Goal: Task Accomplishment & Management: Complete application form

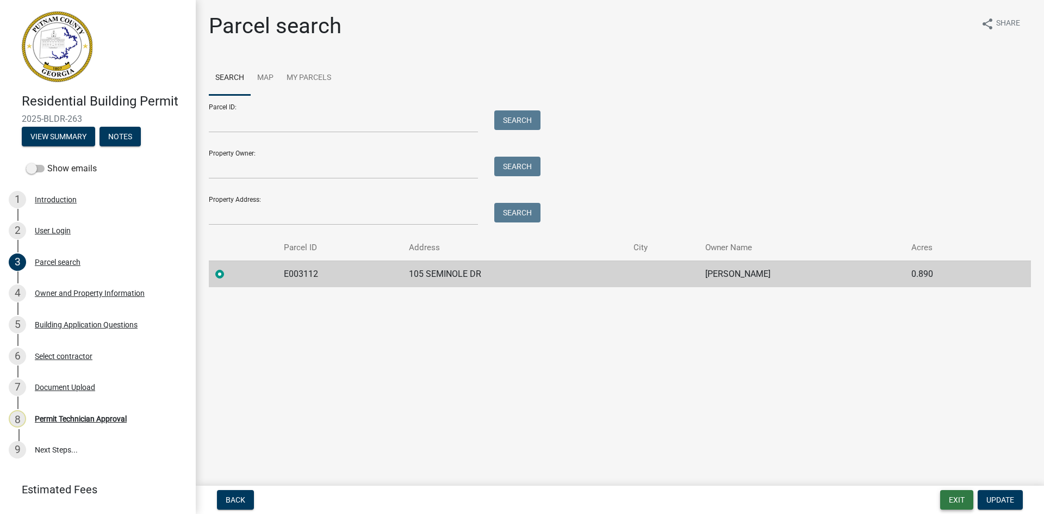
click at [960, 499] on button "Exit" at bounding box center [957, 500] width 33 height 20
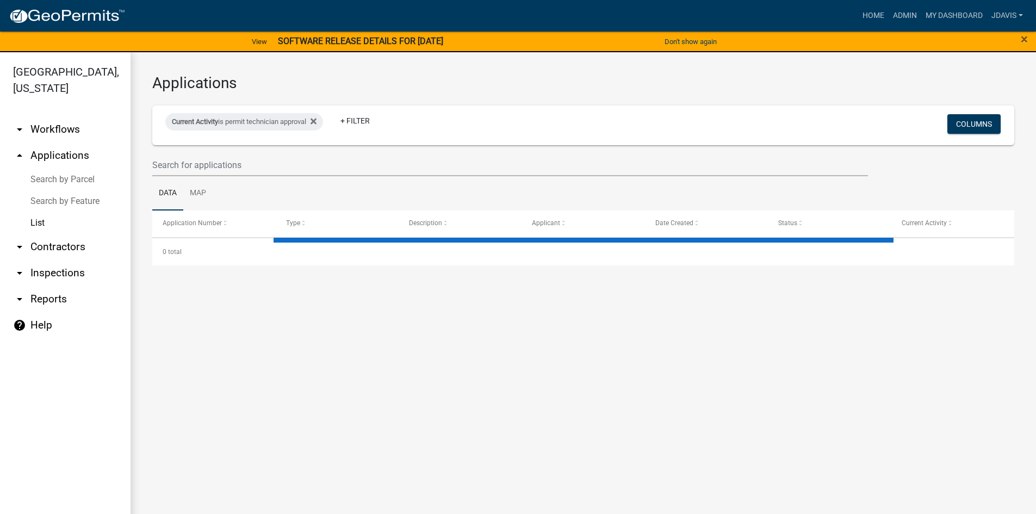
select select "2: 50"
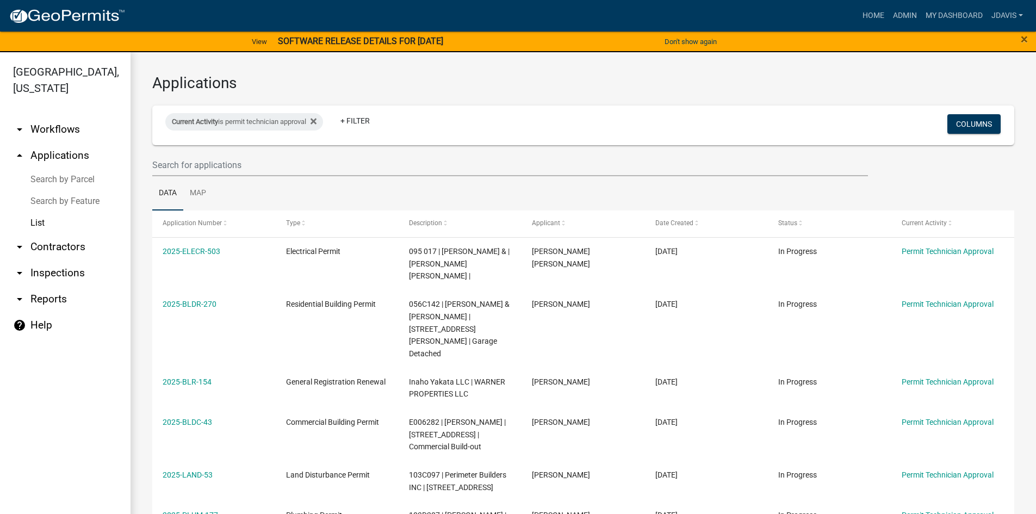
click at [65, 175] on link "Search by Parcel" at bounding box center [65, 180] width 131 height 22
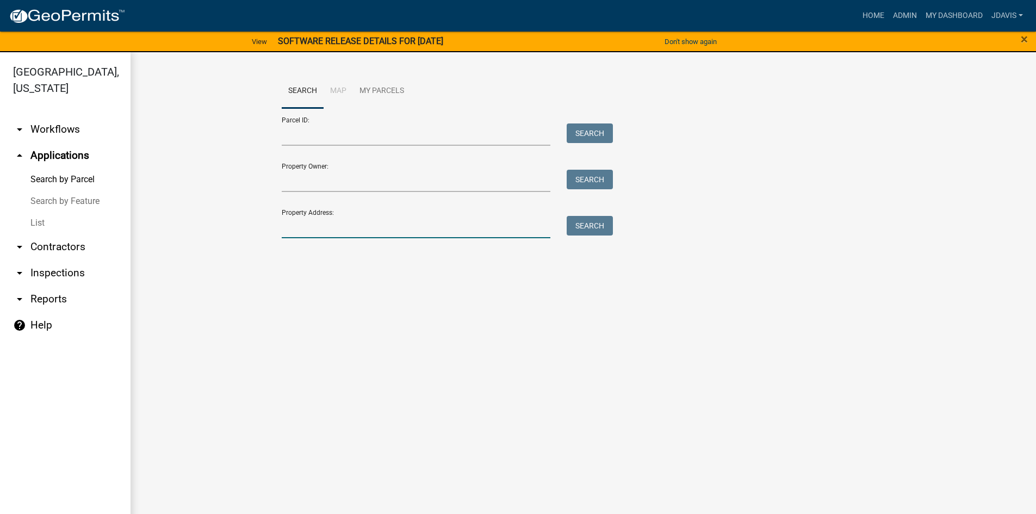
click at [356, 223] on input "Property Address:" at bounding box center [416, 227] width 269 height 22
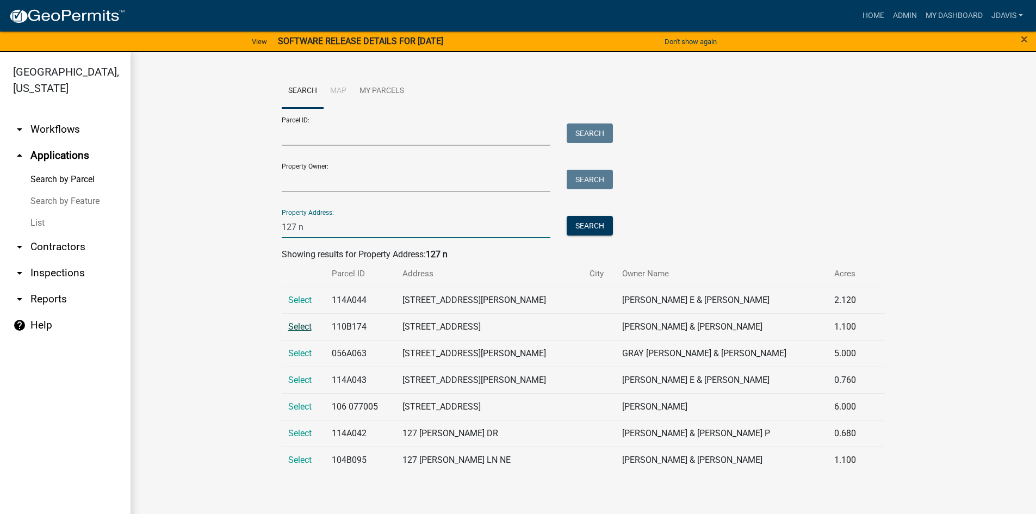
type input "127 n"
click at [304, 331] on span "Select" at bounding box center [299, 326] width 23 height 10
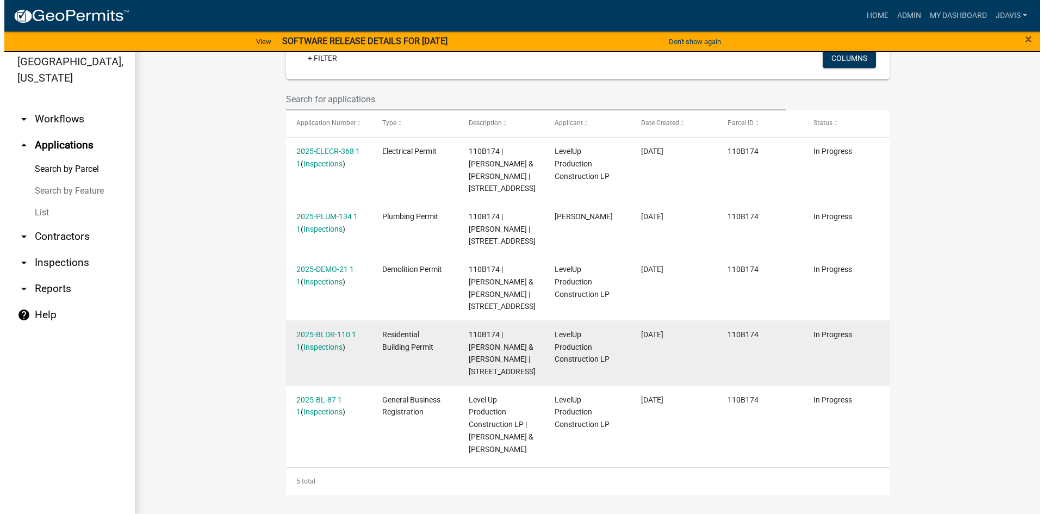
scroll to position [13, 0]
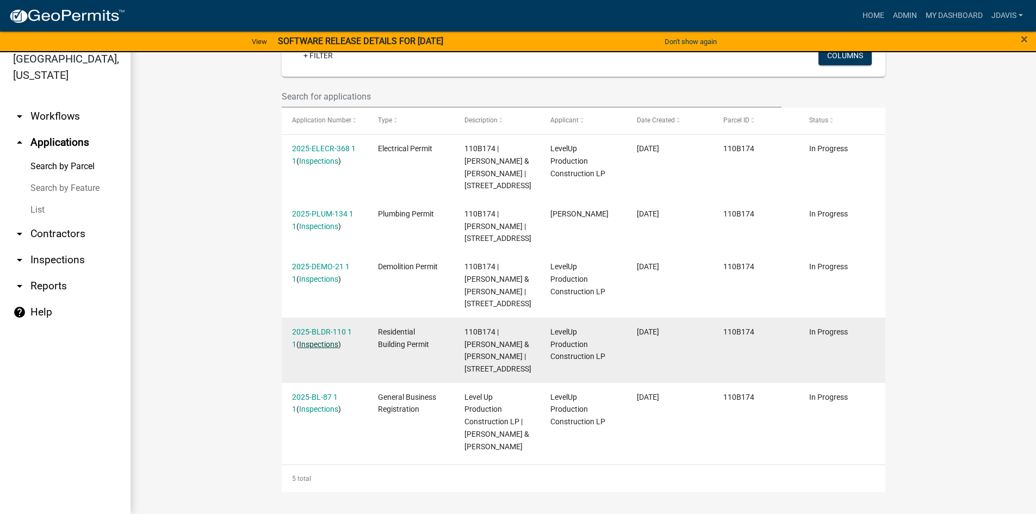
click at [317, 340] on link "Inspections" at bounding box center [318, 344] width 39 height 9
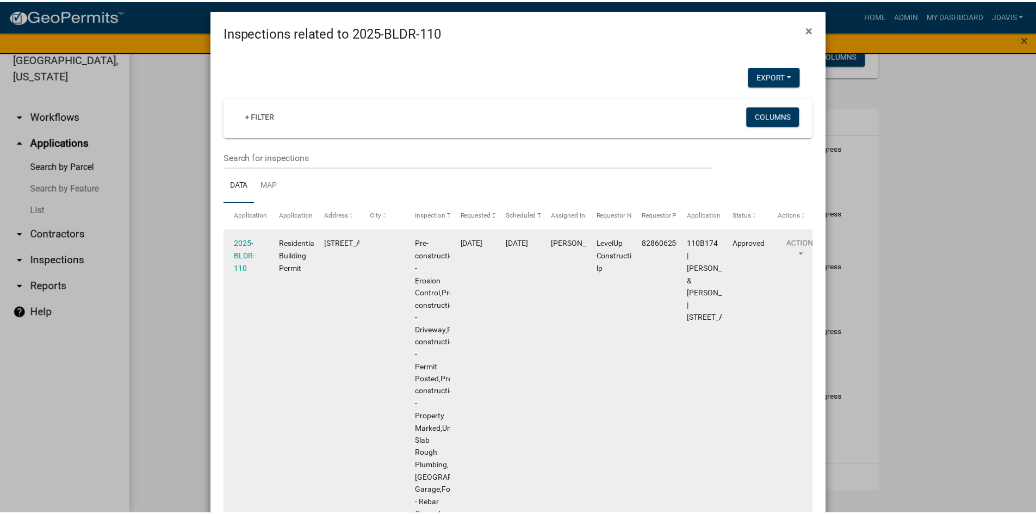
scroll to position [0, 0]
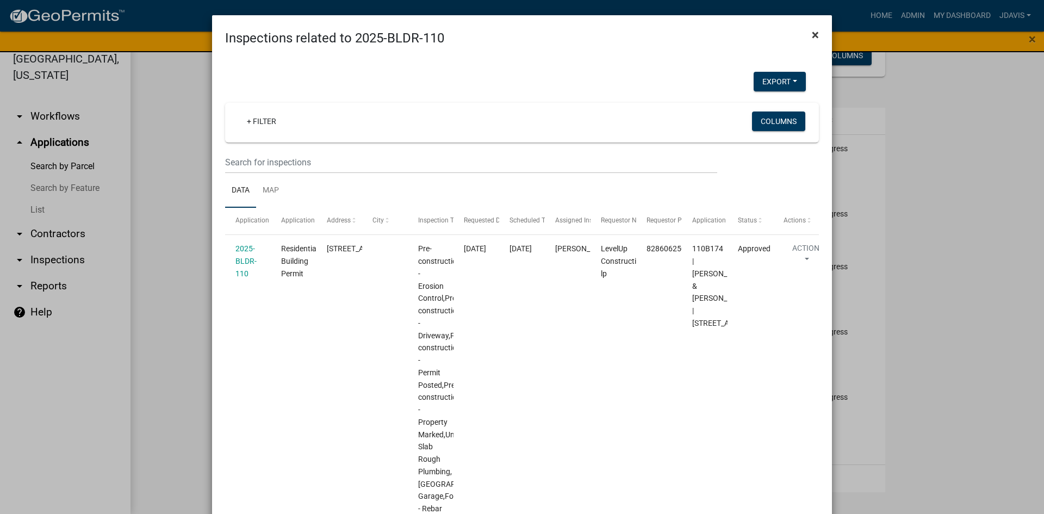
click at [814, 34] on span "×" at bounding box center [815, 34] width 7 height 15
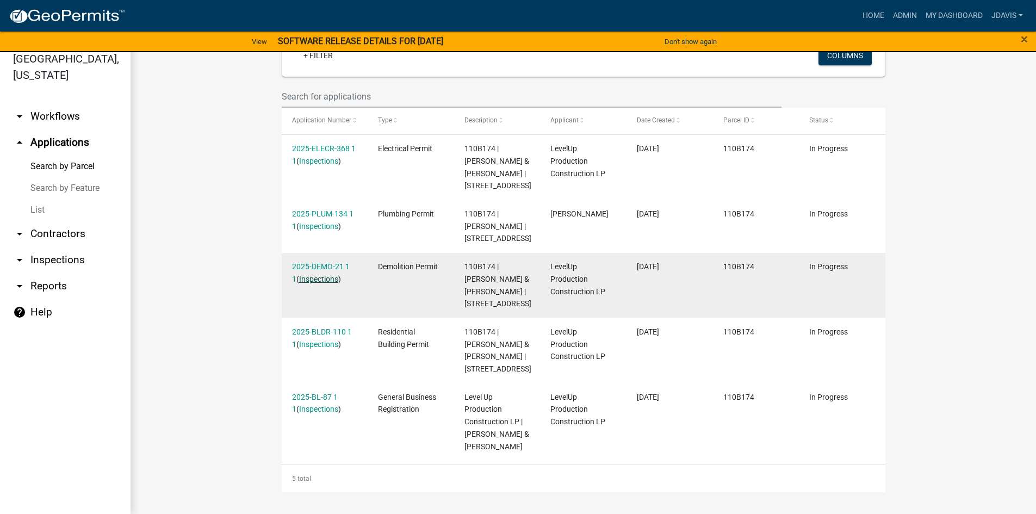
click at [324, 275] on link "Inspections" at bounding box center [318, 279] width 39 height 9
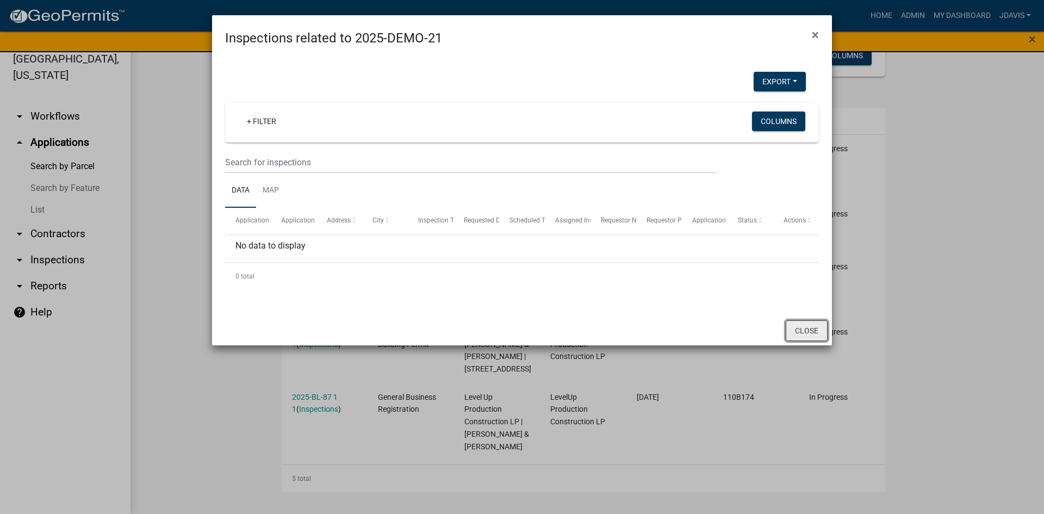
click at [802, 333] on button "Close" at bounding box center [807, 330] width 42 height 21
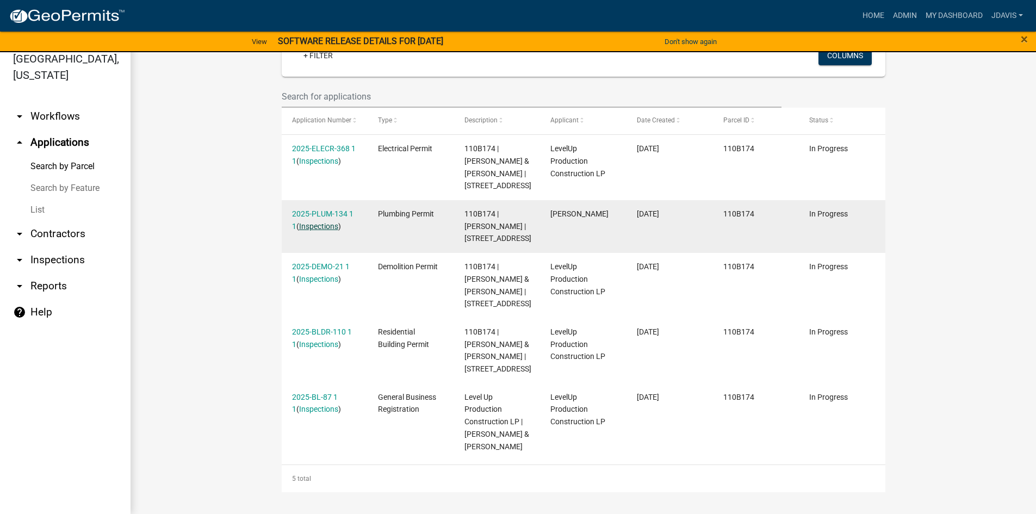
click at [325, 222] on link "Inspections" at bounding box center [318, 226] width 39 height 9
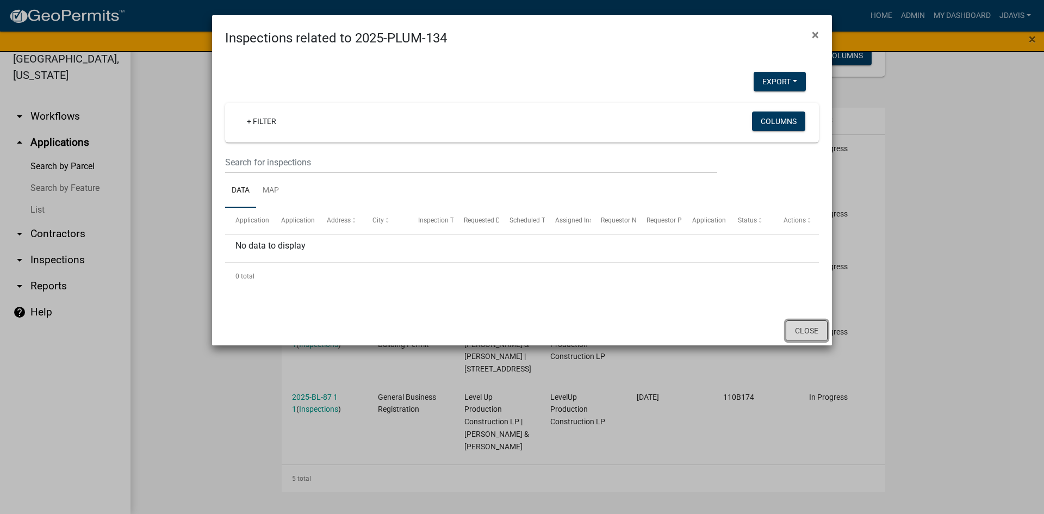
drag, startPoint x: 810, startPoint y: 326, endPoint x: 800, endPoint y: 317, distance: 13.9
click at [809, 326] on button "Close" at bounding box center [807, 330] width 42 height 21
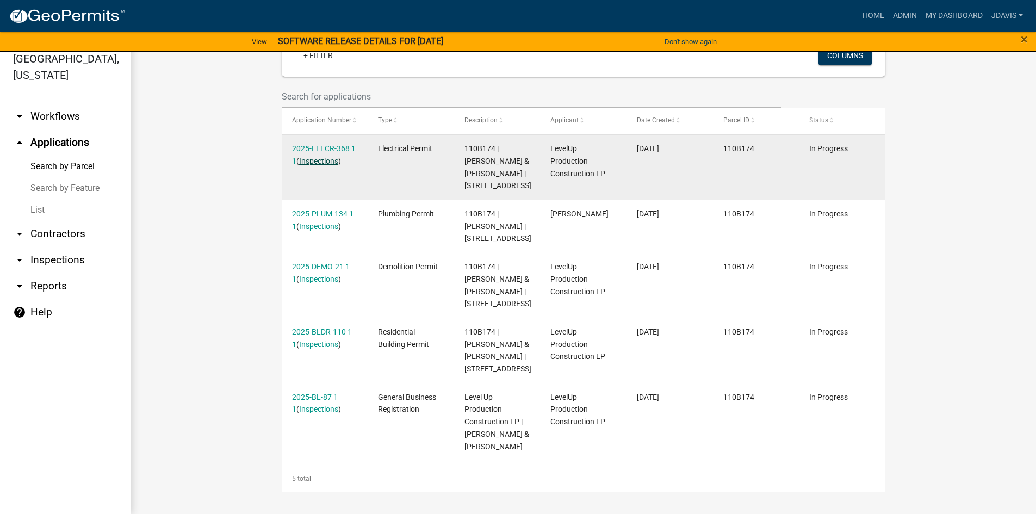
click at [320, 157] on link "Inspections" at bounding box center [318, 161] width 39 height 9
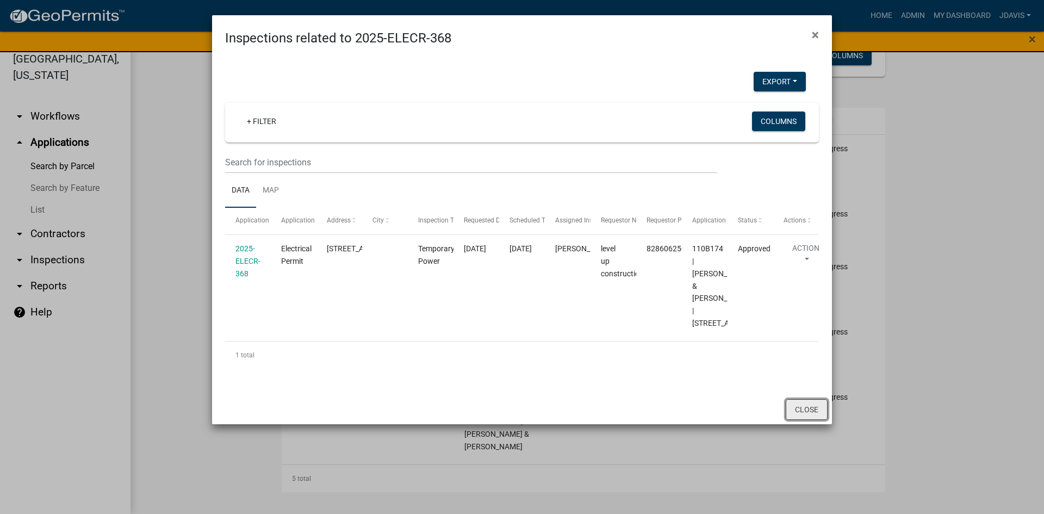
drag, startPoint x: 799, startPoint y: 443, endPoint x: 791, endPoint y: 437, distance: 10.1
click at [796, 420] on button "Close" at bounding box center [807, 409] width 42 height 21
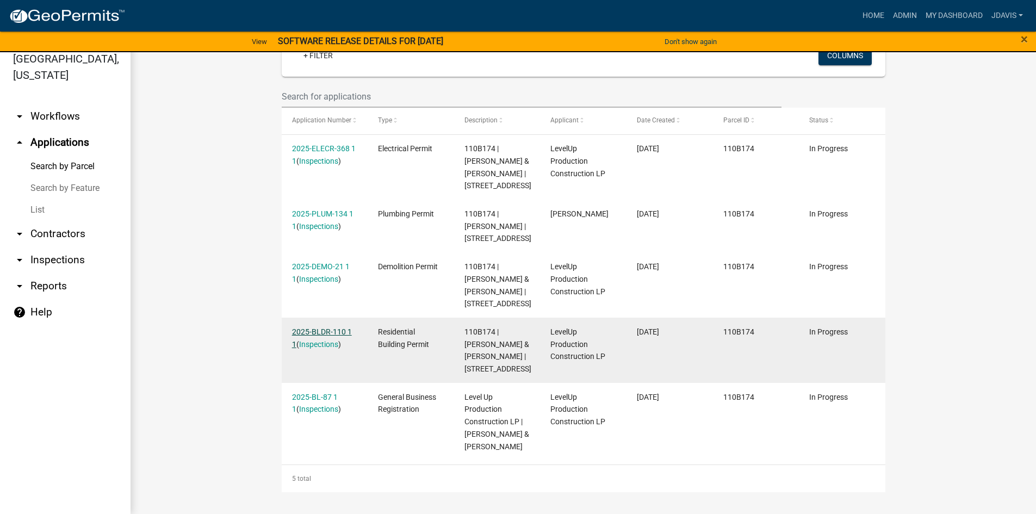
click at [323, 327] on link "2025-BLDR-110 1 1" at bounding box center [322, 337] width 60 height 21
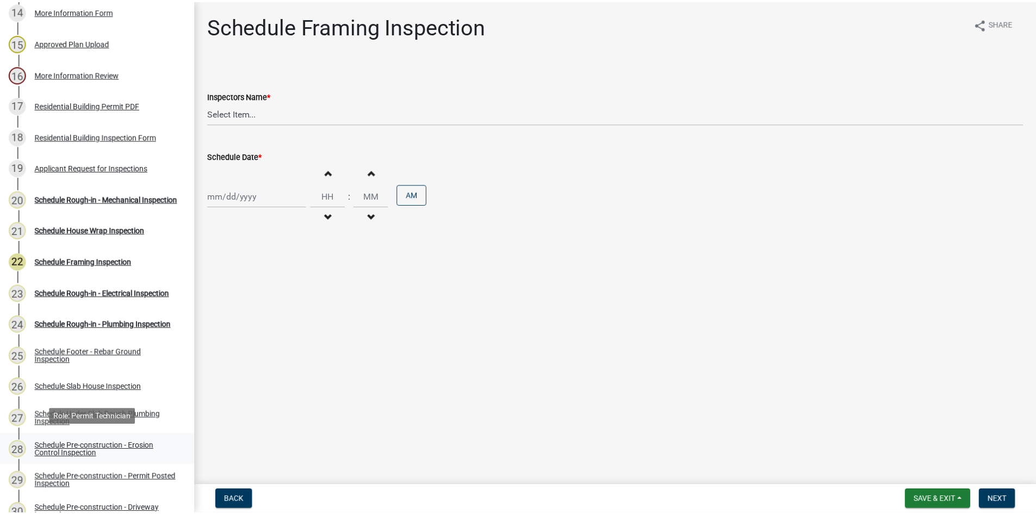
scroll to position [598, 0]
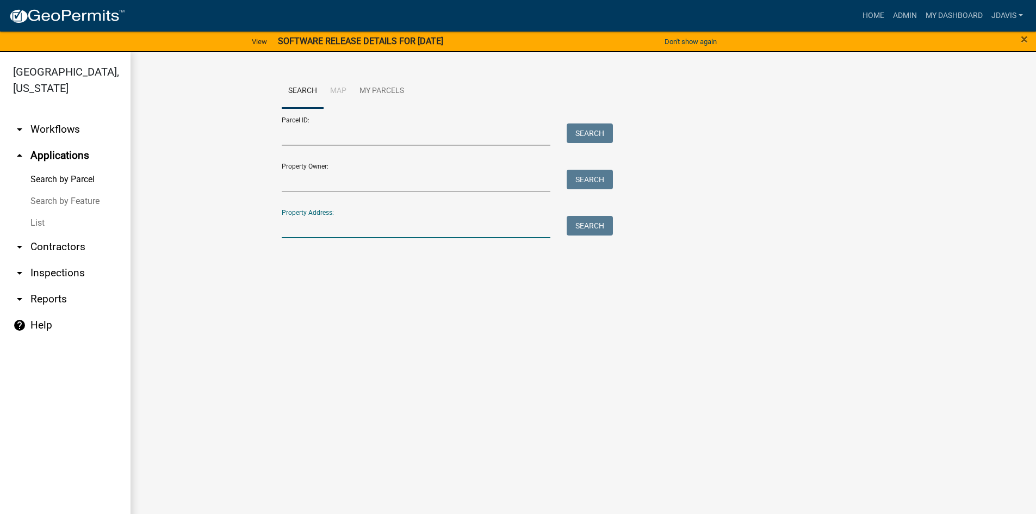
click at [297, 217] on input "Property Address:" at bounding box center [416, 227] width 269 height 22
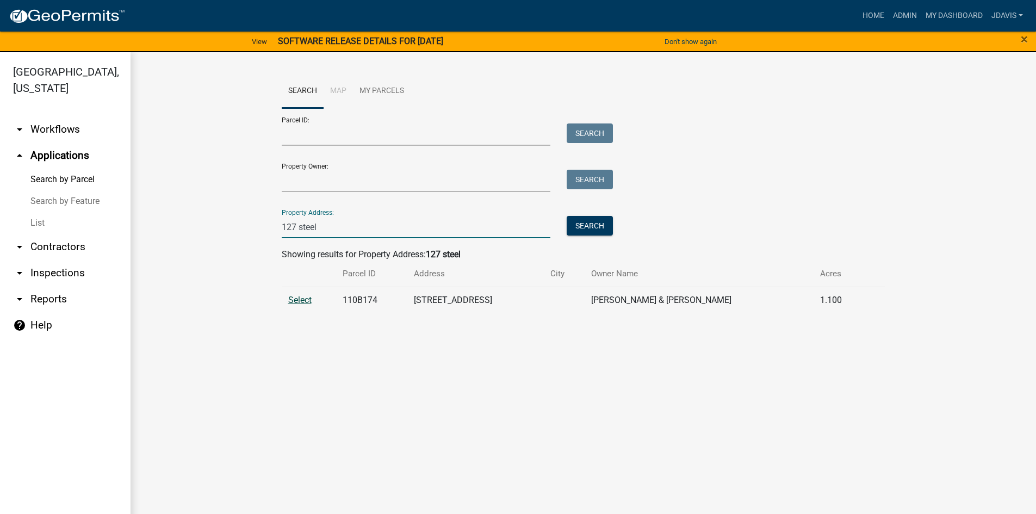
type input "127 steel"
click at [306, 299] on span "Select" at bounding box center [299, 300] width 23 height 10
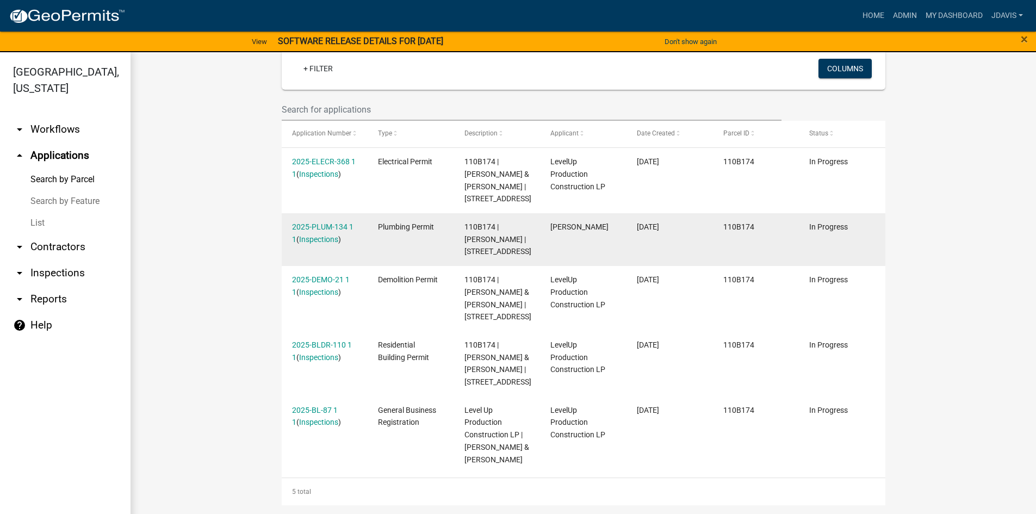
scroll to position [13, 0]
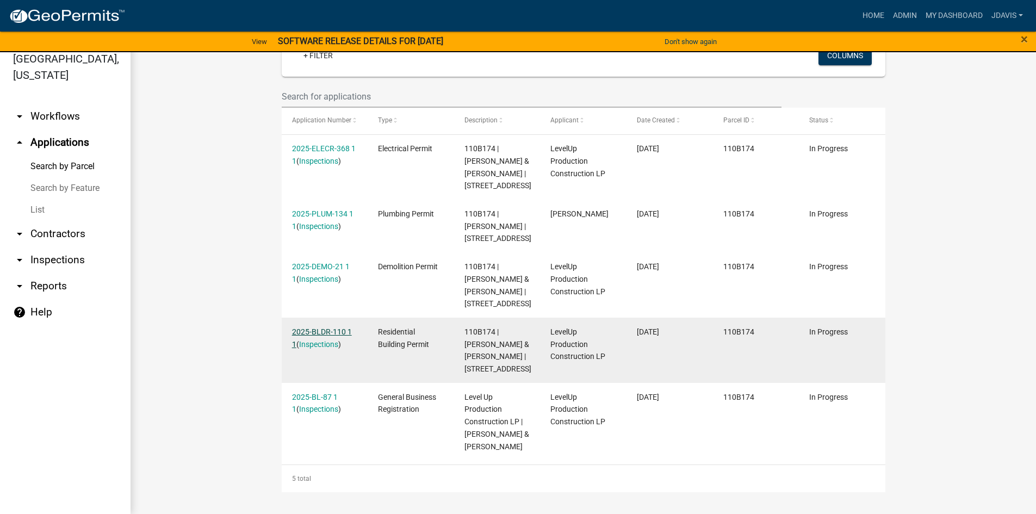
click at [317, 327] on link "2025-BLDR-110 1 1" at bounding box center [322, 337] width 60 height 21
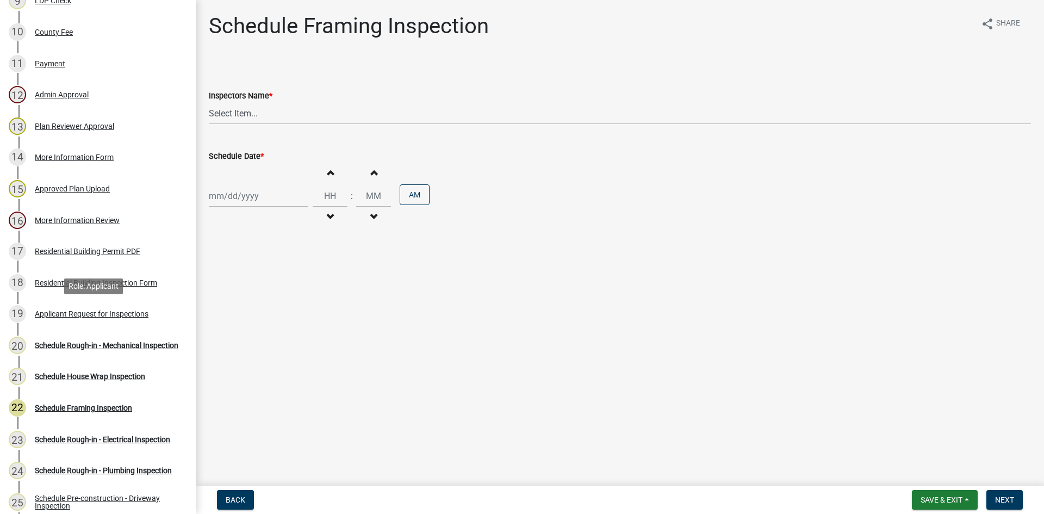
scroll to position [598, 0]
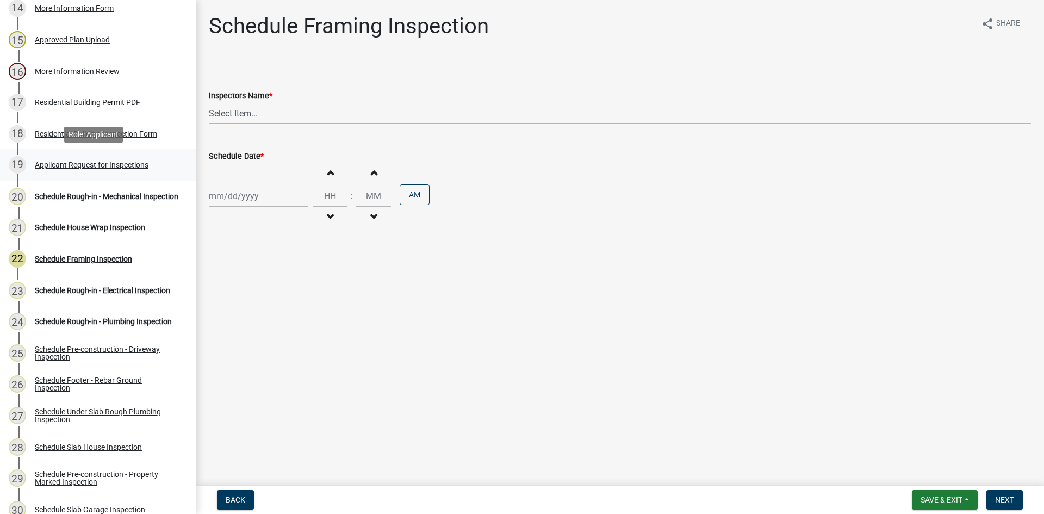
click at [116, 162] on div "Applicant Request for Inspections" at bounding box center [92, 165] width 114 height 8
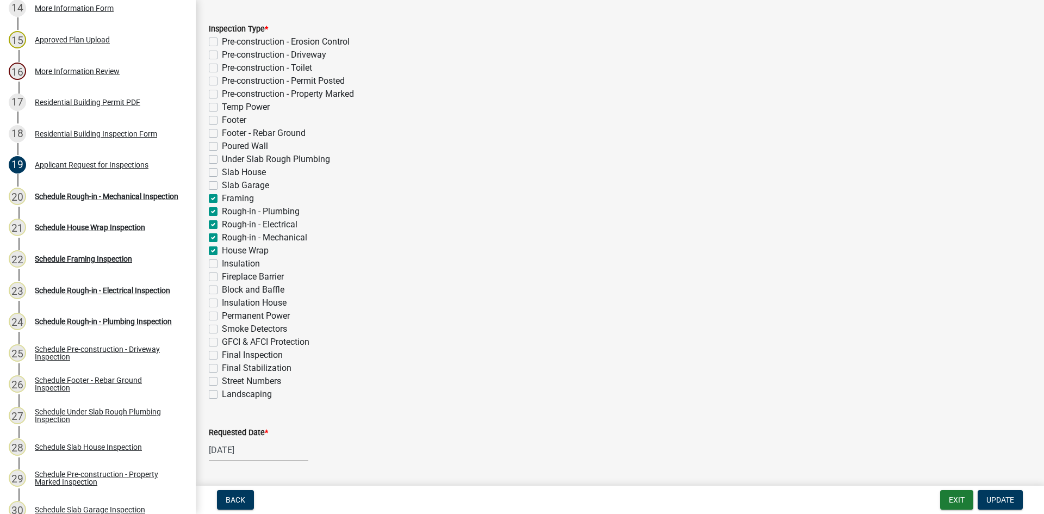
scroll to position [272, 0]
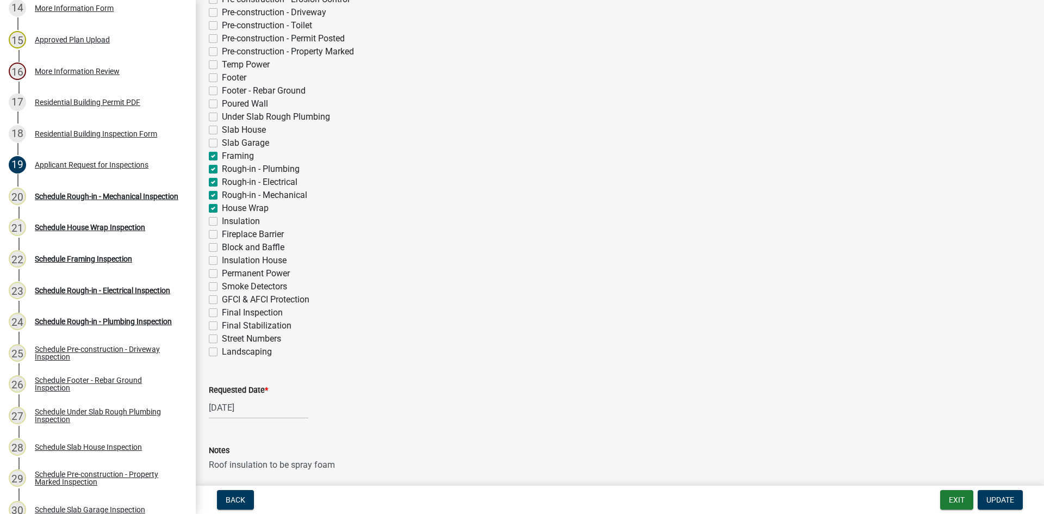
click at [222, 194] on label "Rough-in - Mechanical" at bounding box center [264, 195] width 85 height 13
click at [222, 194] on input "Rough-in - Mechanical" at bounding box center [225, 192] width 7 height 7
checkbox input "false"
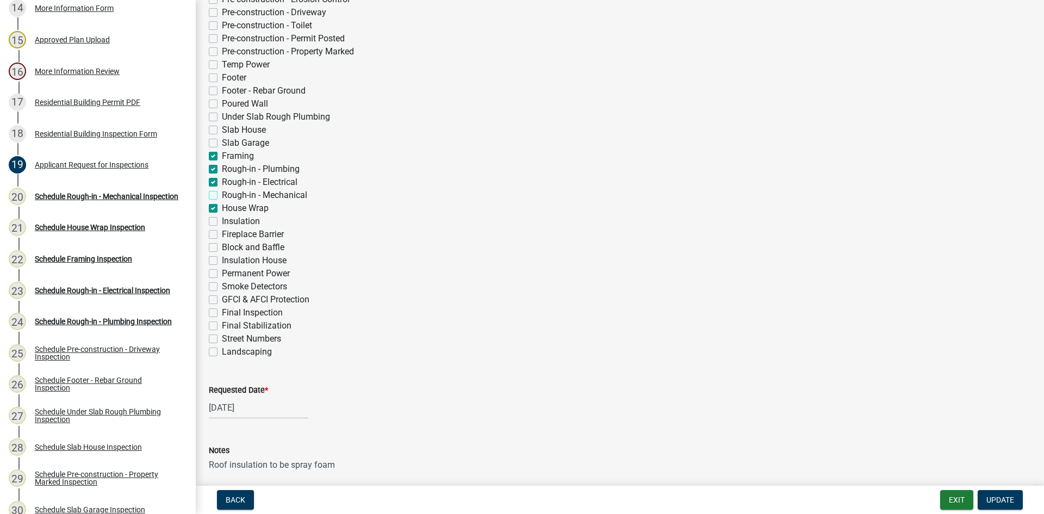
checkbox input "false"
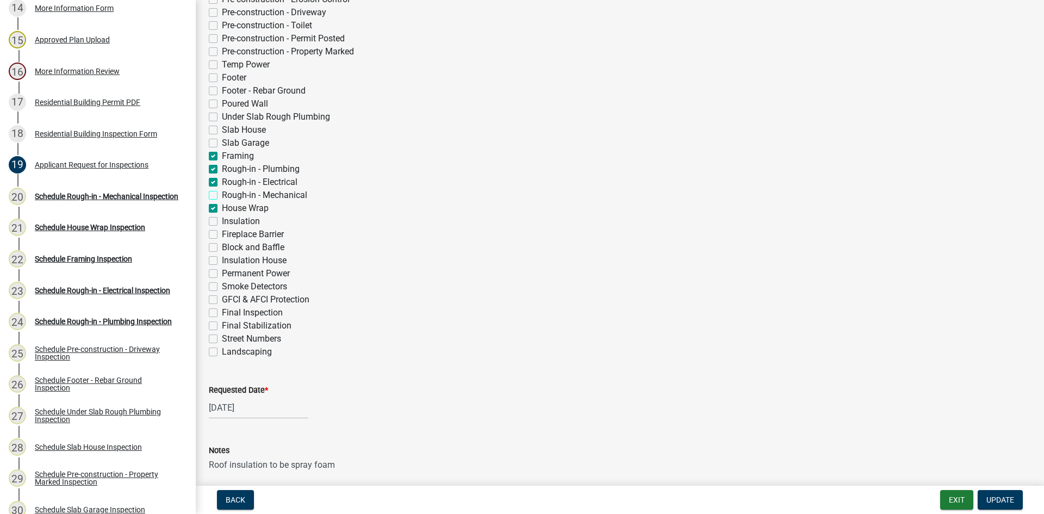
checkbox input "false"
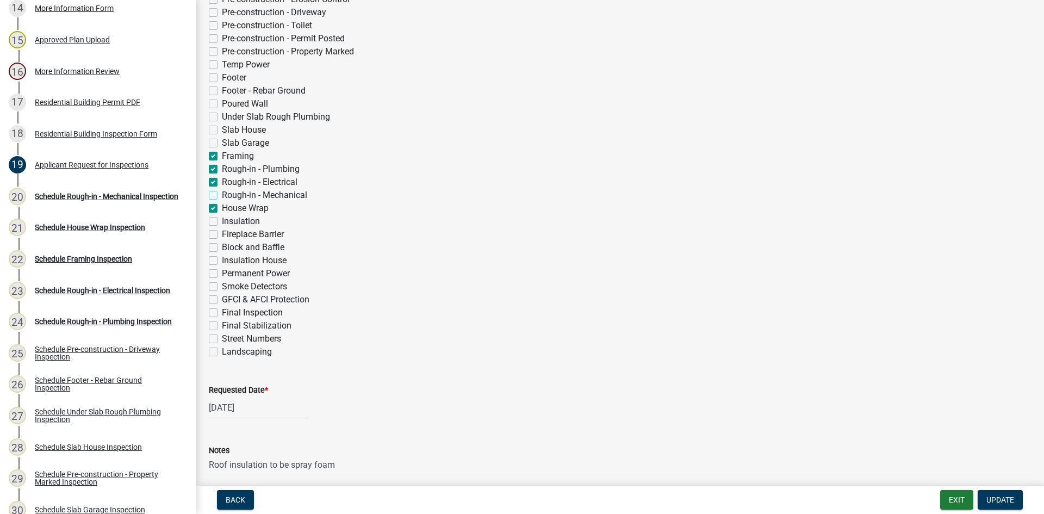
checkbox input "true"
checkbox input "false"
checkbox input "true"
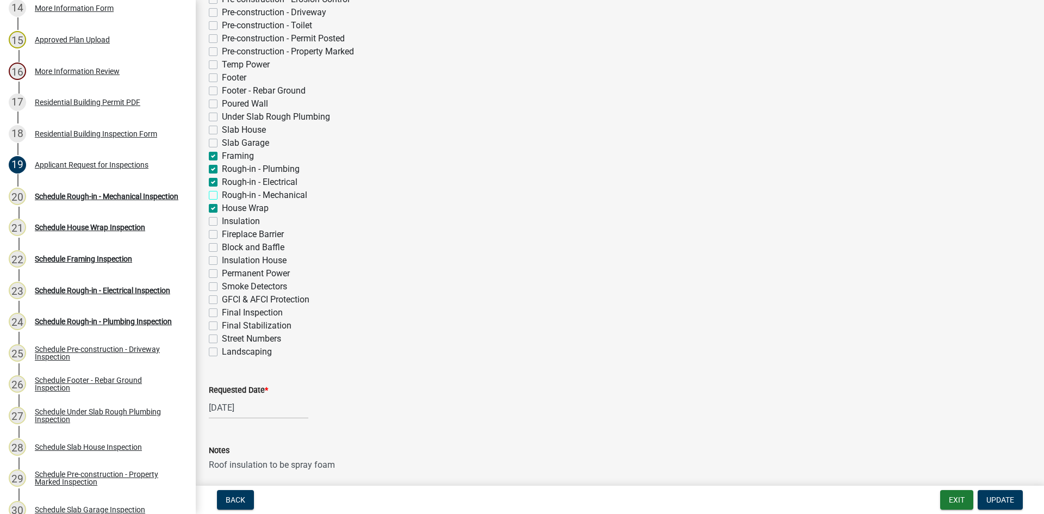
checkbox input "false"
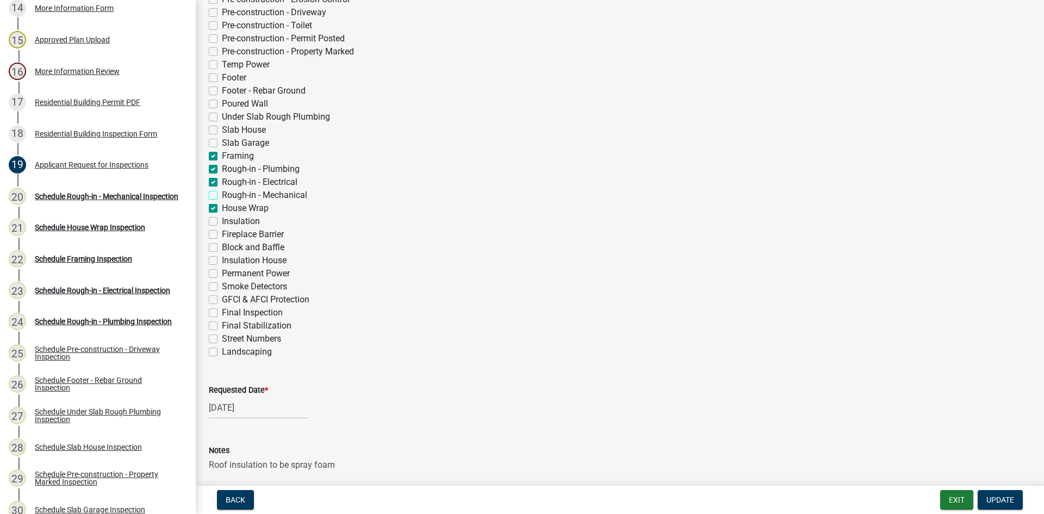
checkbox input "false"
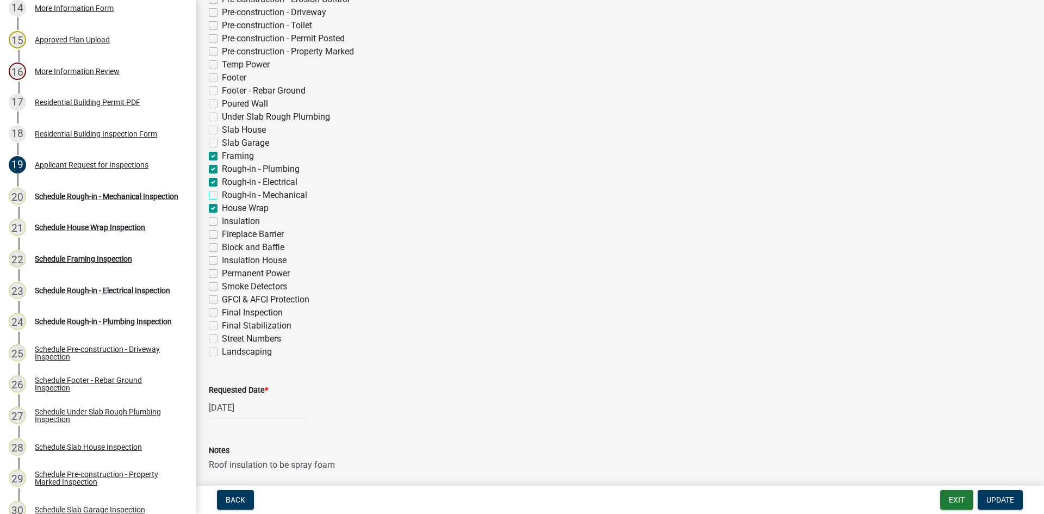
checkbox input "false"
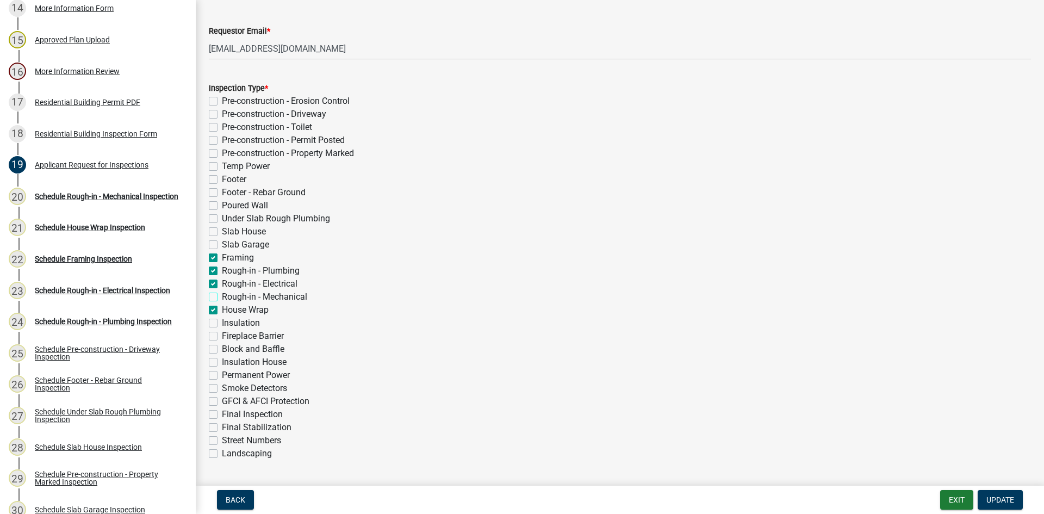
scroll to position [350, 0]
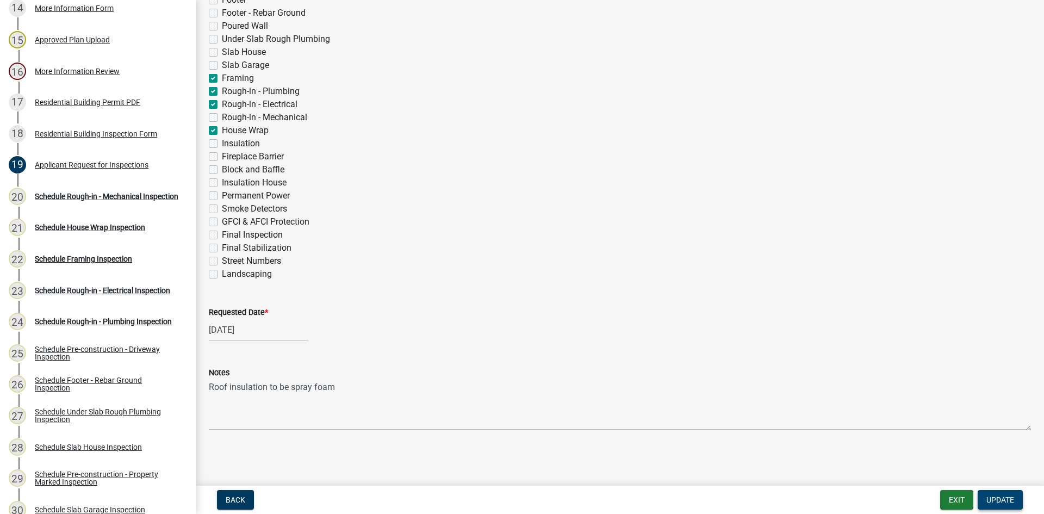
click at [1001, 497] on span "Update" at bounding box center [1001, 500] width 28 height 9
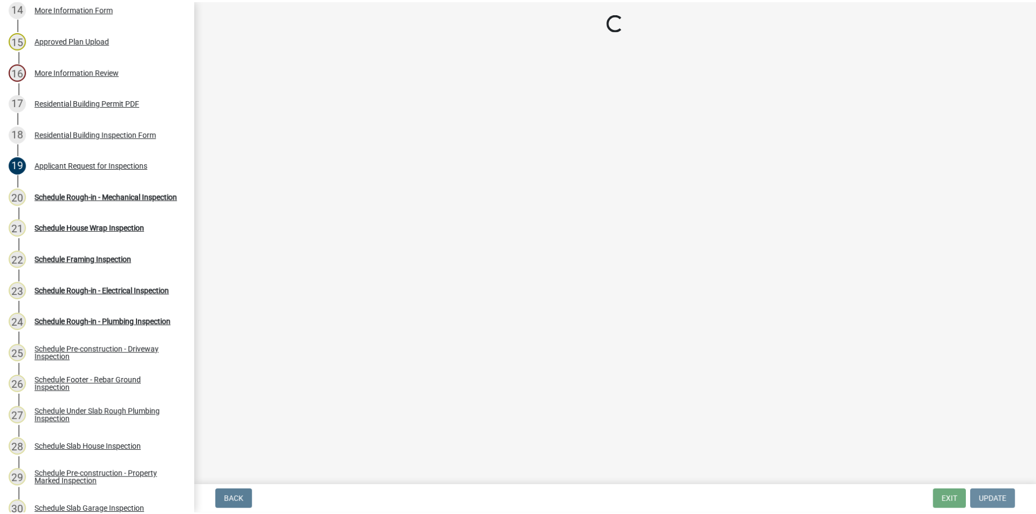
scroll to position [0, 0]
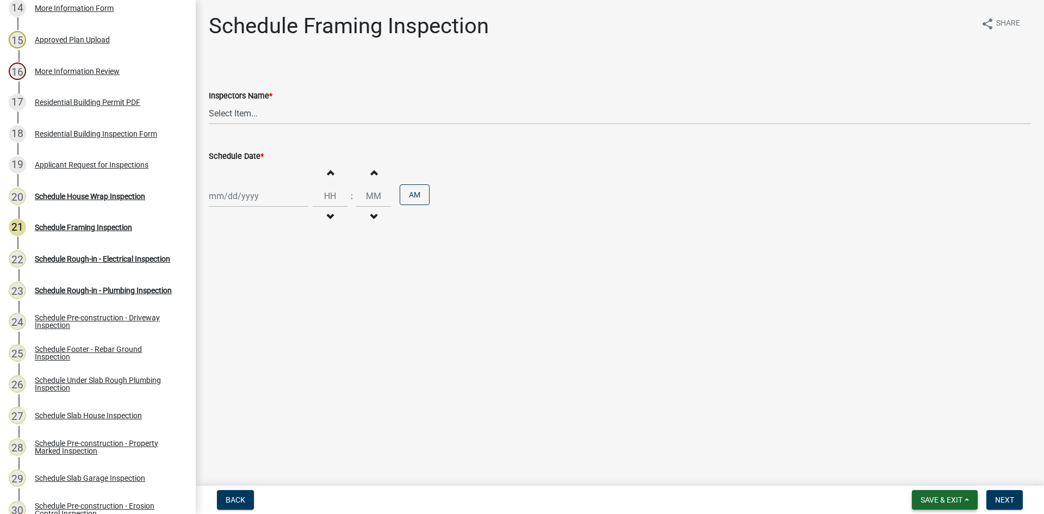
click at [946, 499] on span "Save & Exit" at bounding box center [942, 500] width 42 height 9
click at [949, 471] on button "Save & Exit" at bounding box center [934, 472] width 87 height 26
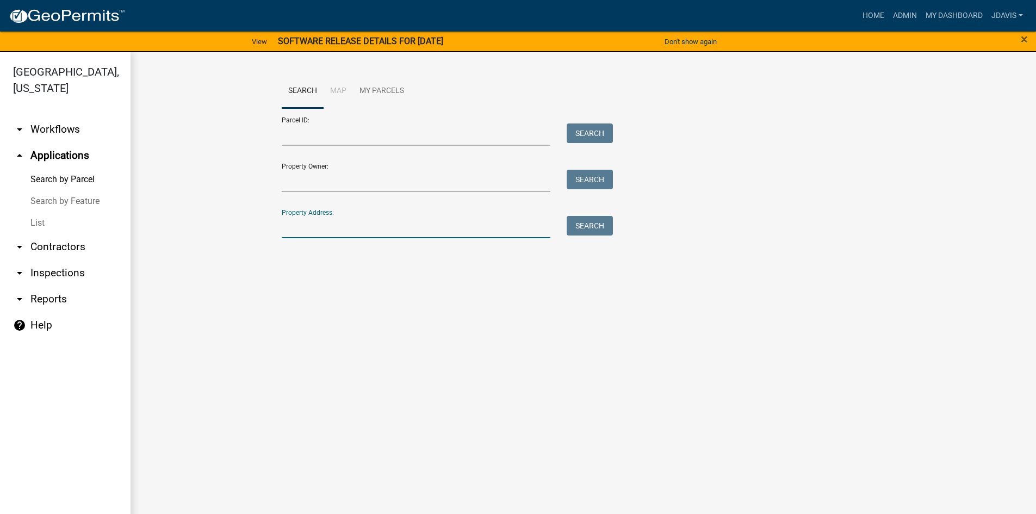
click at [337, 225] on input "Property Address:" at bounding box center [416, 227] width 269 height 22
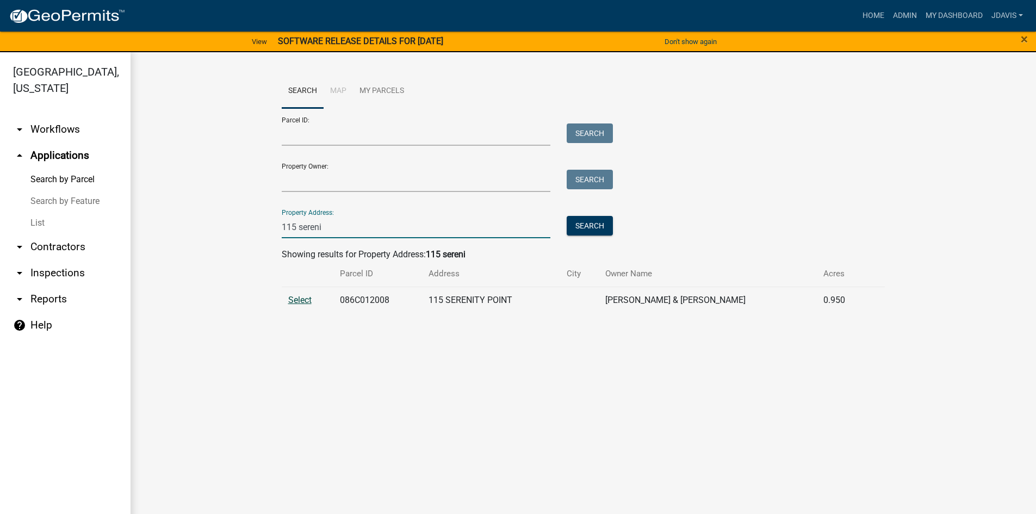
type input "115 sereni"
click at [292, 297] on span "Select" at bounding box center [299, 300] width 23 height 10
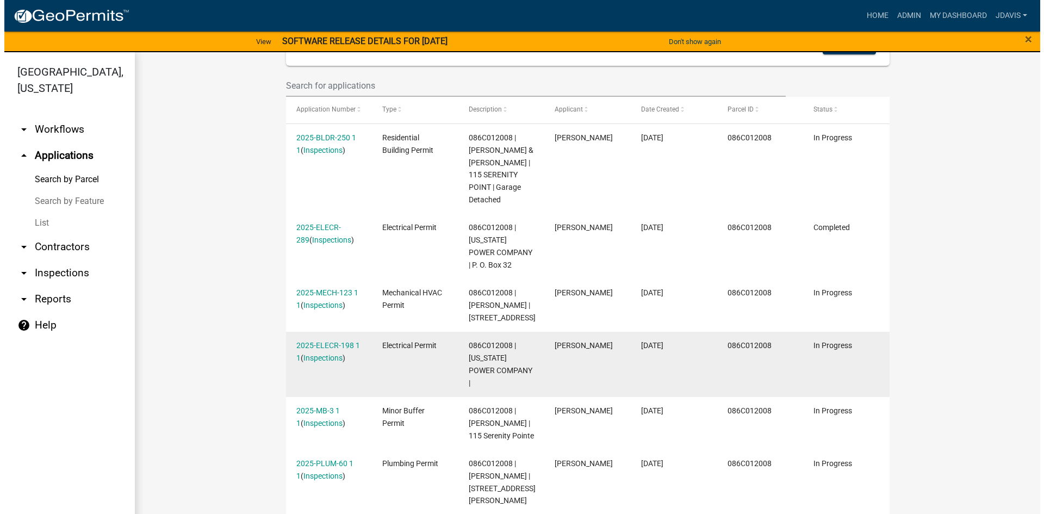
scroll to position [326, 0]
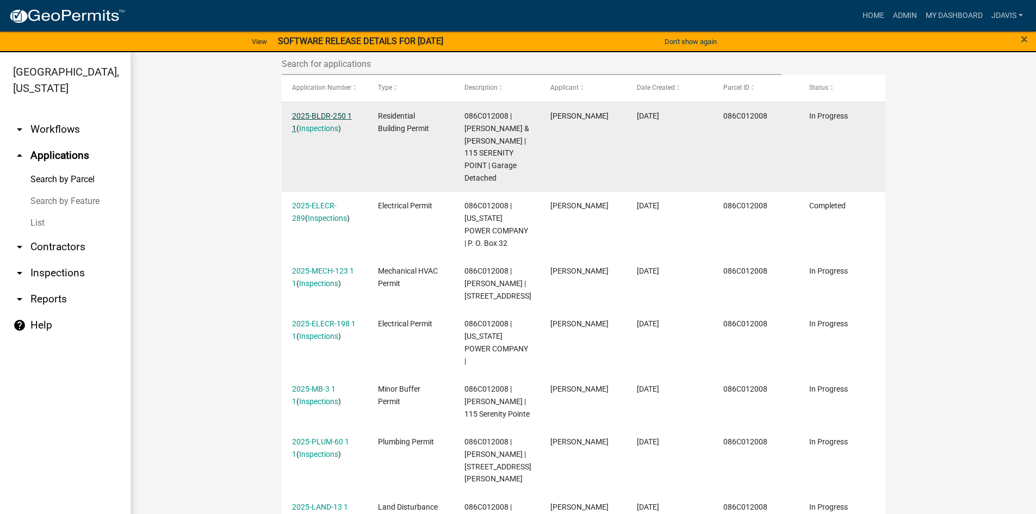
click at [327, 114] on link "2025-BLDR-250 1 1" at bounding box center [322, 122] width 60 height 21
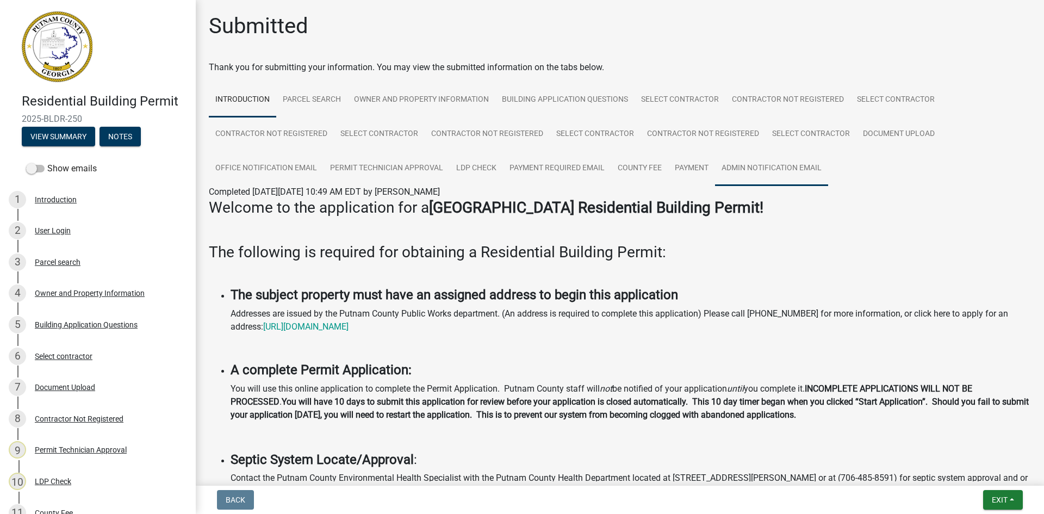
click at [788, 185] on link "Admin Notification Email" at bounding box center [771, 168] width 113 height 35
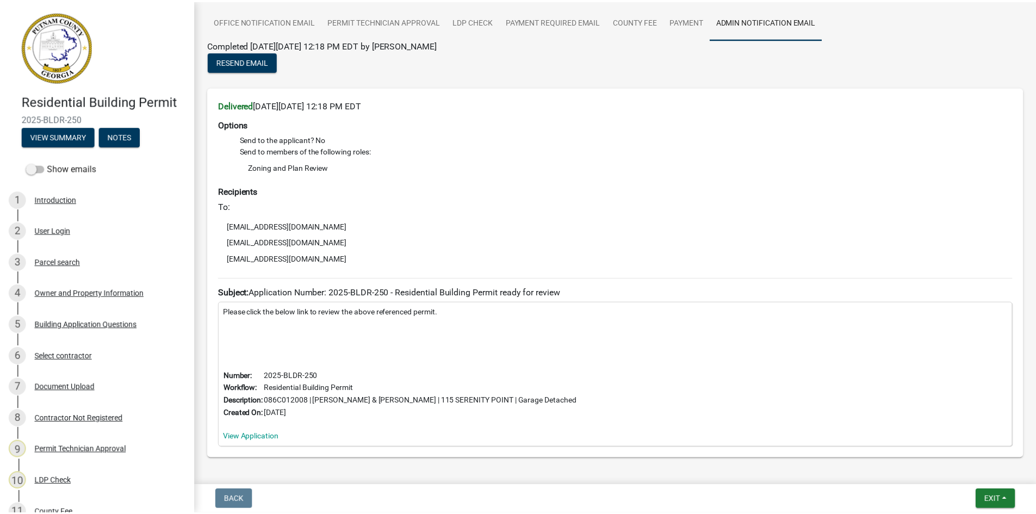
scroll to position [163, 0]
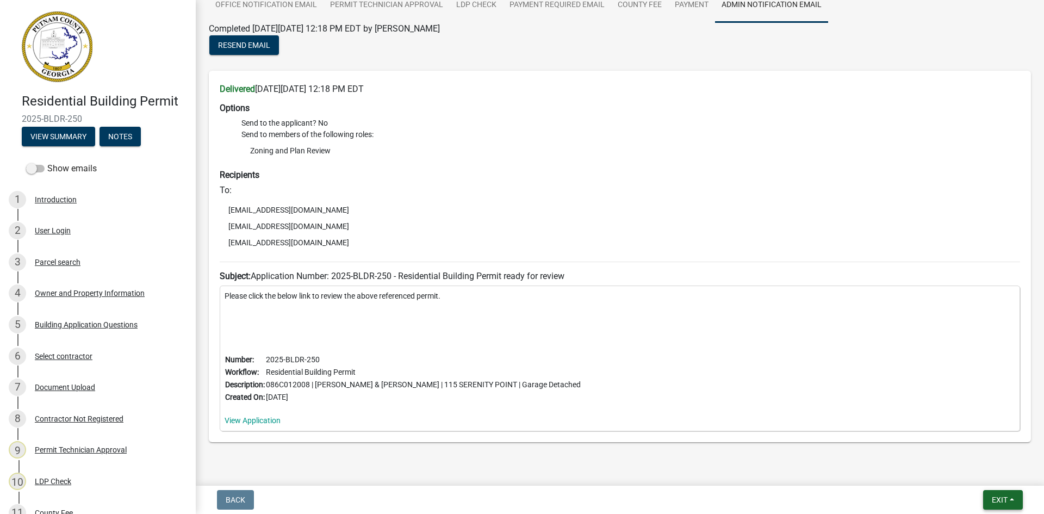
click at [992, 504] on button "Exit" at bounding box center [1004, 500] width 40 height 20
click at [981, 478] on button "Save & Exit" at bounding box center [979, 472] width 87 height 26
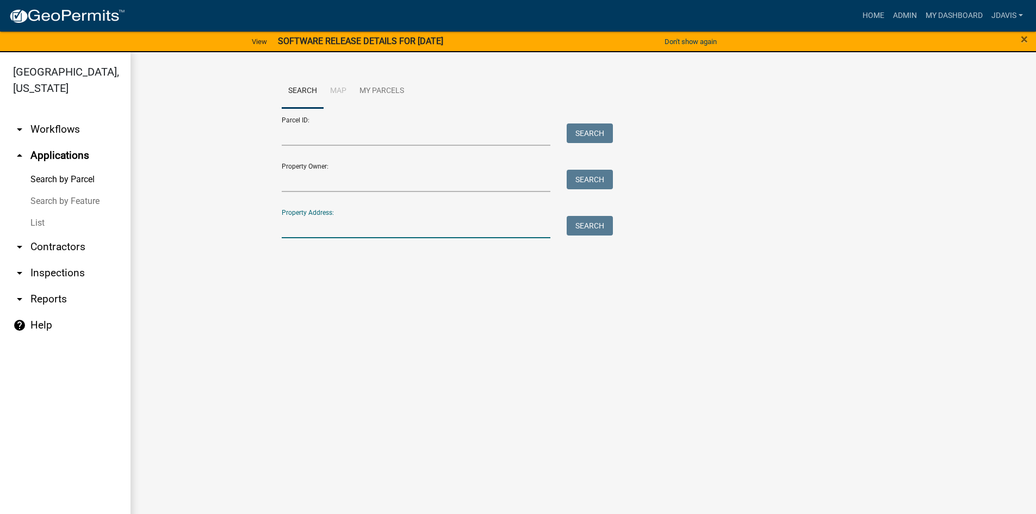
click at [416, 225] on input "Property Address:" at bounding box center [416, 227] width 269 height 22
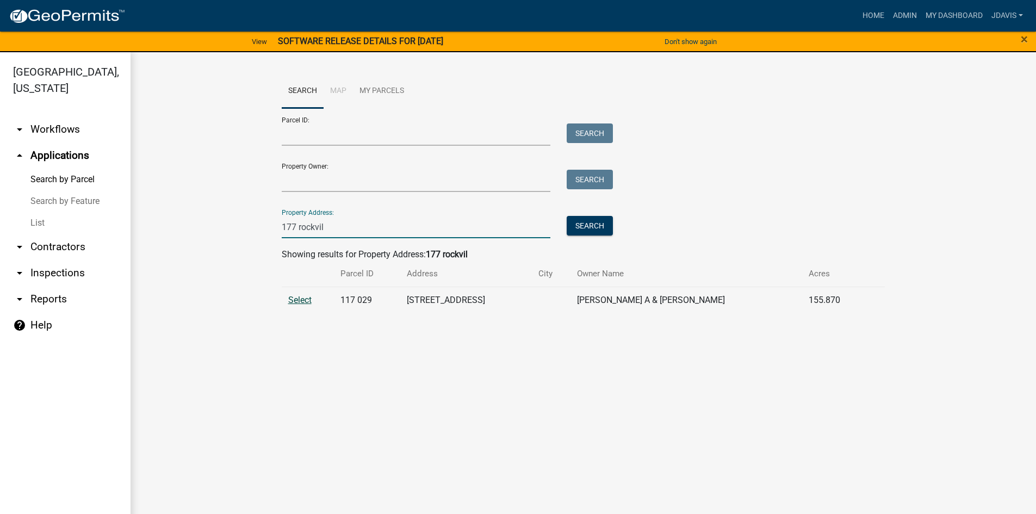
click at [306, 301] on span "Select" at bounding box center [299, 300] width 23 height 10
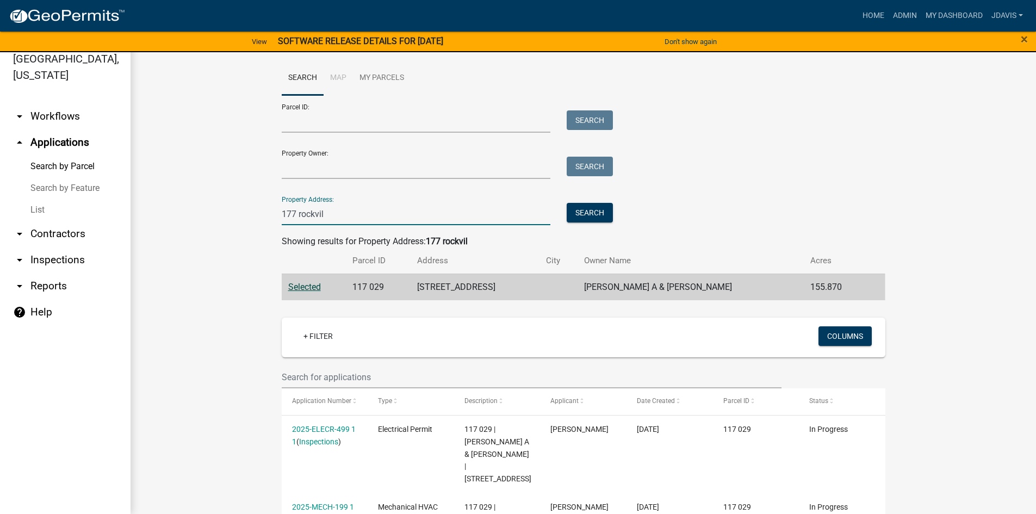
drag, startPoint x: 357, startPoint y: 208, endPoint x: 210, endPoint y: 219, distance: 147.9
click at [214, 219] on wm-workflow-application-search-view "Search Map My Parcels Parcel ID: Search Property Owner: Search Property Address…" at bounding box center [583, 370] width 862 height 618
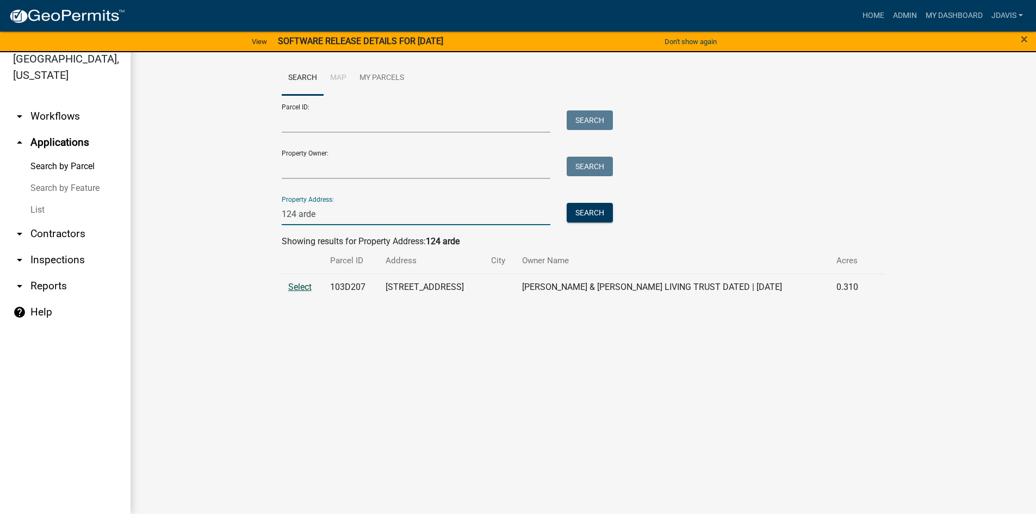
type input "124 arde"
click at [303, 283] on span "Select" at bounding box center [299, 287] width 23 height 10
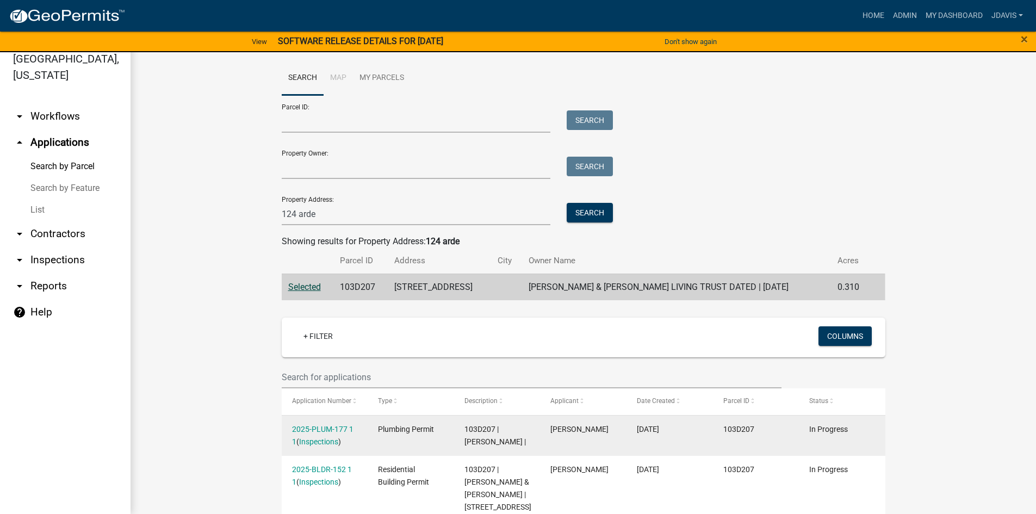
scroll to position [48, 0]
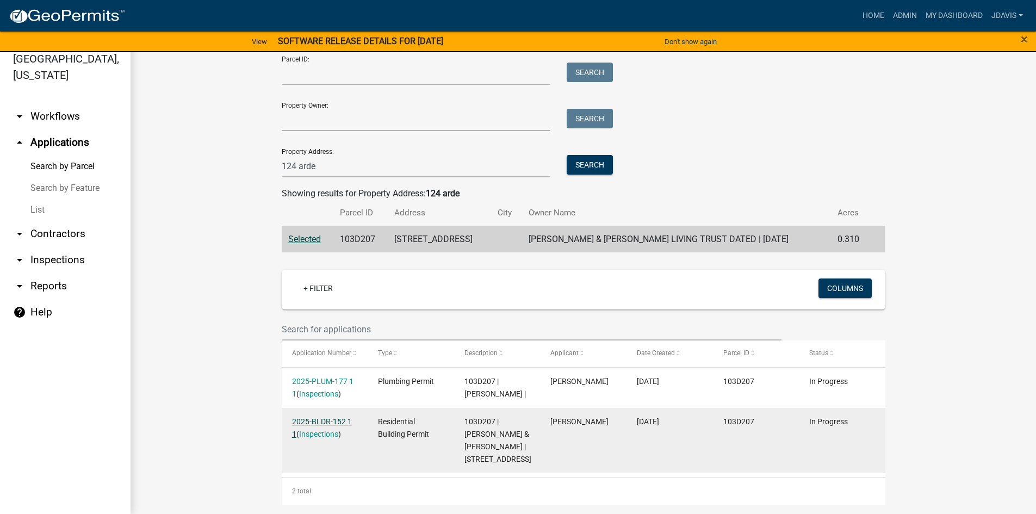
click at [327, 419] on link "2025-BLDR-152 1 1" at bounding box center [322, 427] width 60 height 21
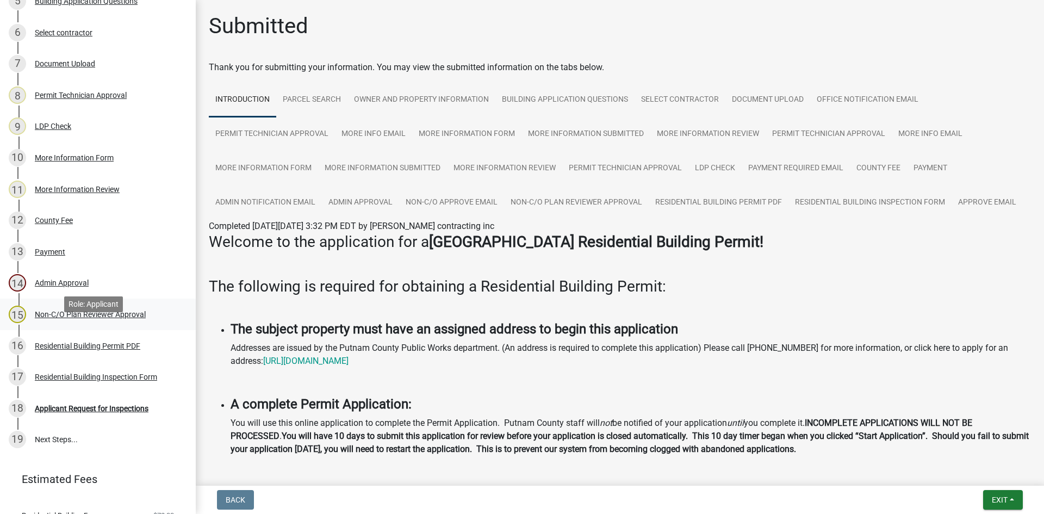
scroll to position [366, 0]
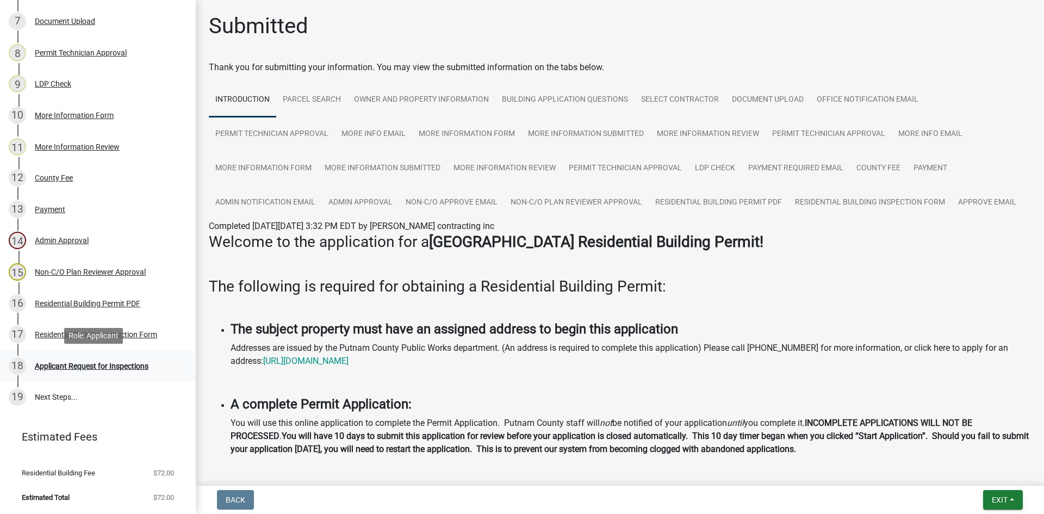
click at [92, 364] on div "Applicant Request for Inspections" at bounding box center [92, 366] width 114 height 8
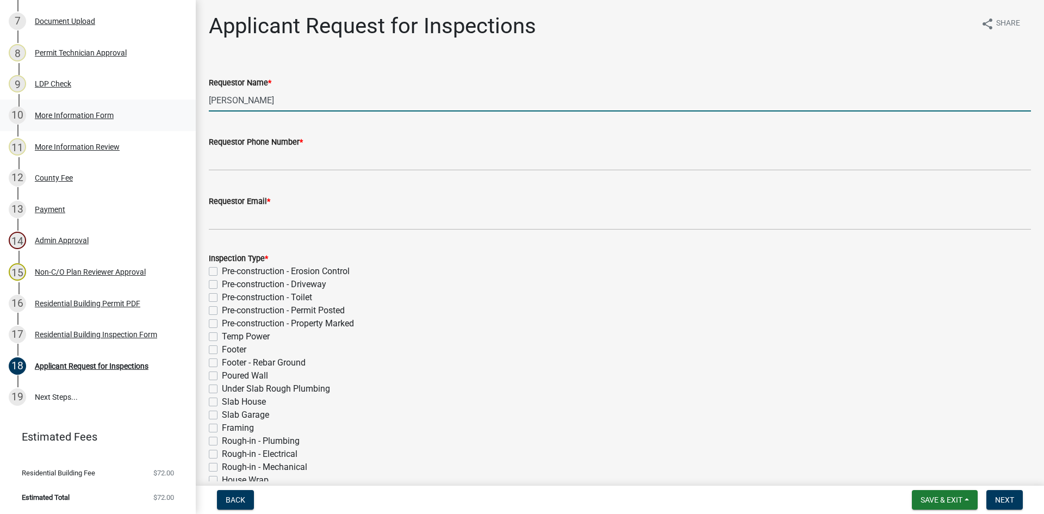
drag, startPoint x: 304, startPoint y: 104, endPoint x: 121, endPoint y: 126, distance: 184.1
click at [128, 126] on div "Residential Building Permit 2025-BLDR-152 View Summary Notes Show emails 1 Intr…" at bounding box center [522, 257] width 1044 height 514
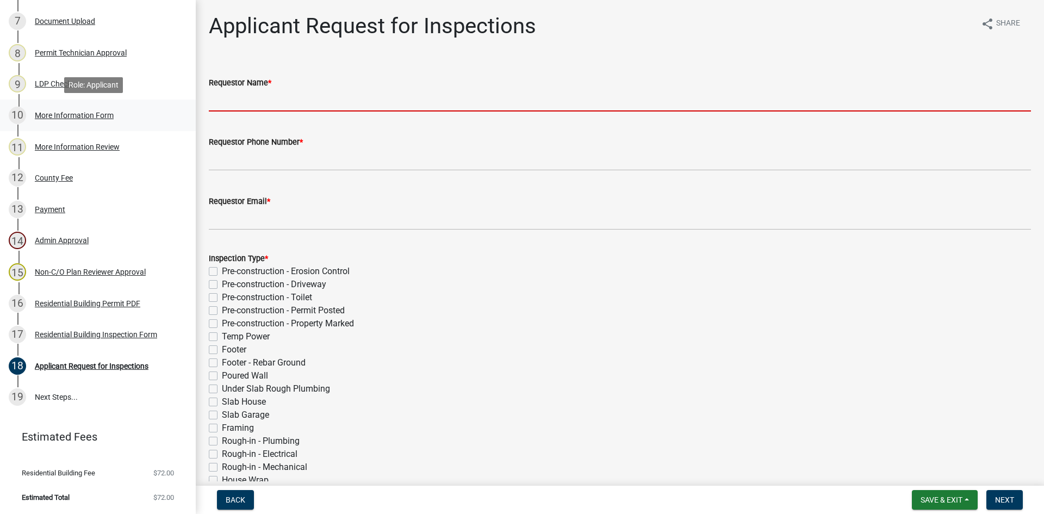
type input "r"
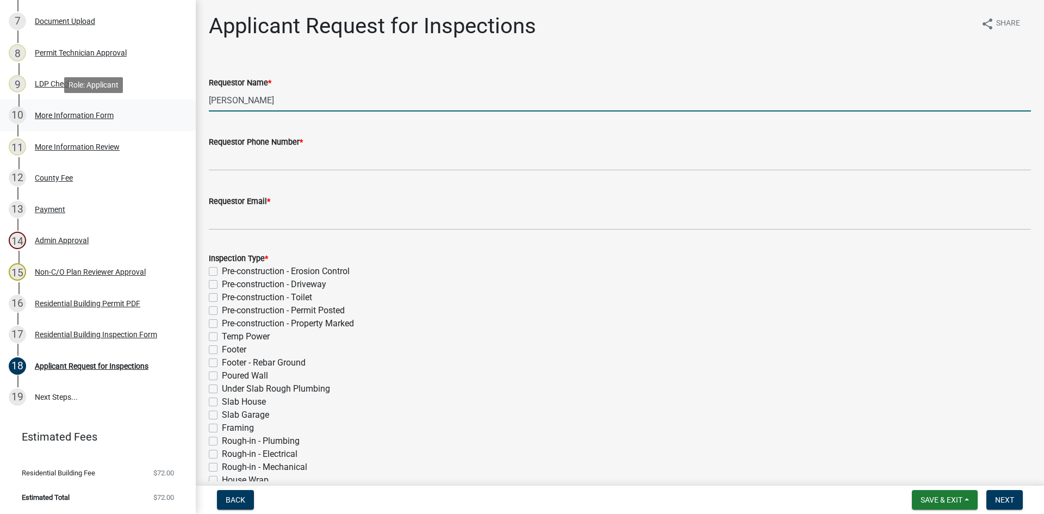
type input "Ricky"
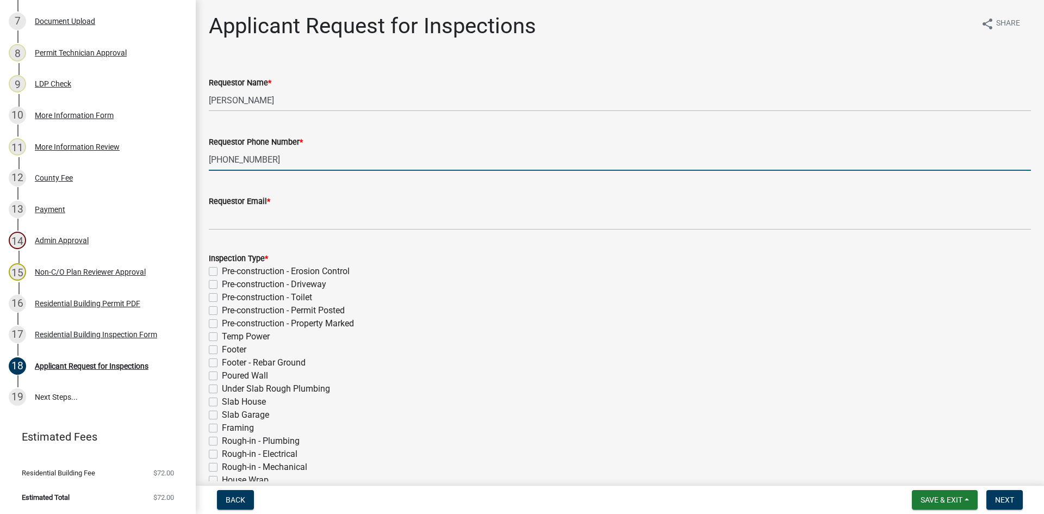
type input "706-474-2357"
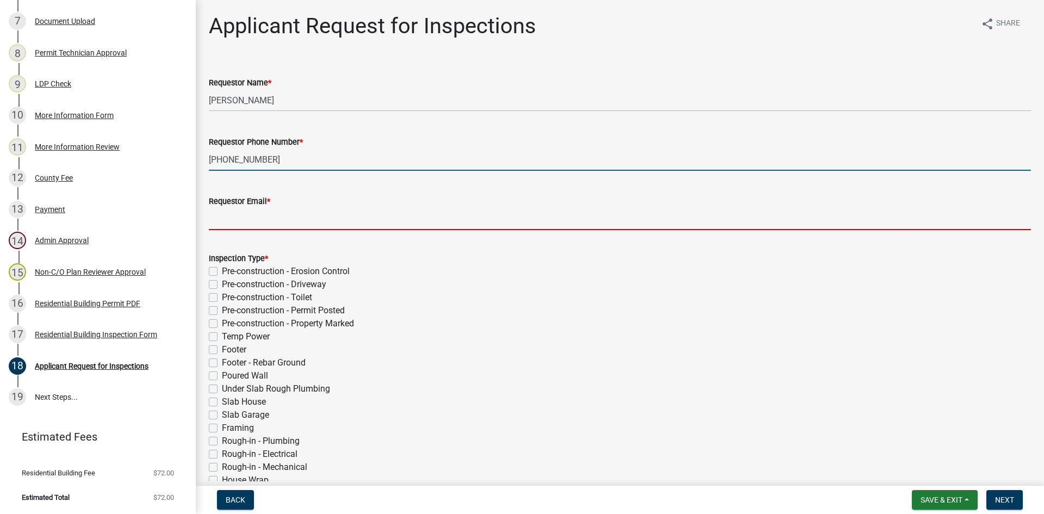
click at [265, 222] on input "Requestor Email *" at bounding box center [620, 219] width 822 height 22
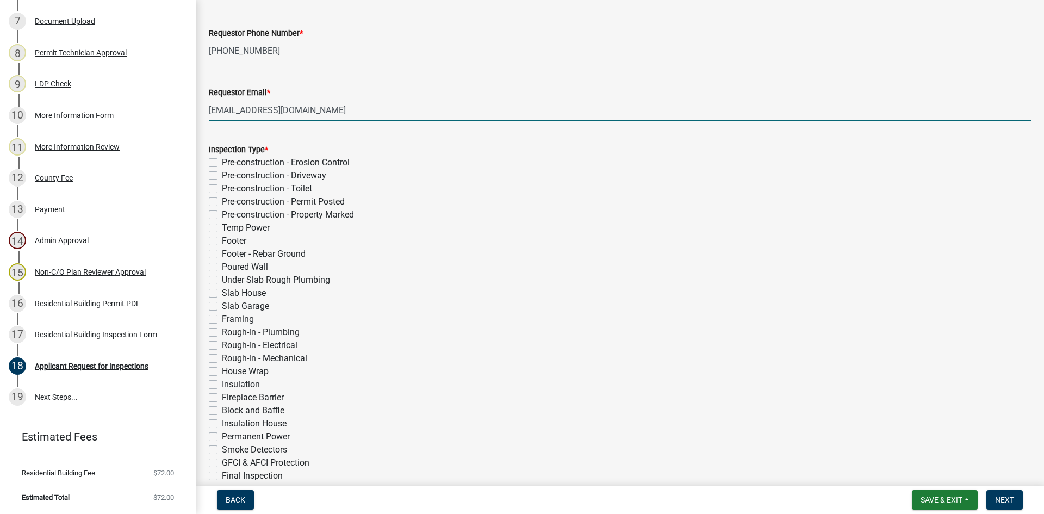
scroll to position [272, 0]
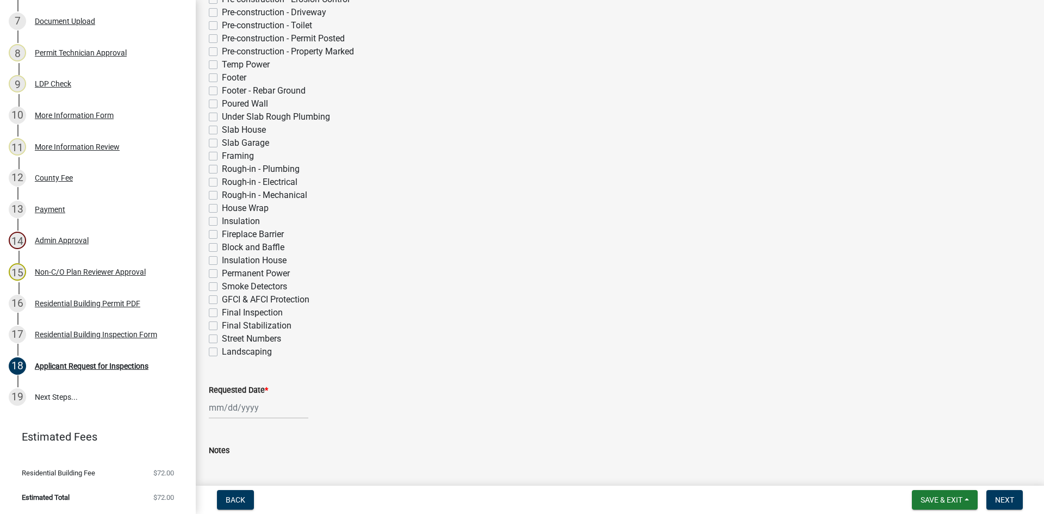
type input "walkerricky@bellsouth.net"
click at [222, 116] on label "Under Slab Rough Plumbing" at bounding box center [276, 116] width 108 height 13
click at [222, 116] on input "Under Slab Rough Plumbing" at bounding box center [225, 113] width 7 height 7
checkbox input "true"
checkbox input "false"
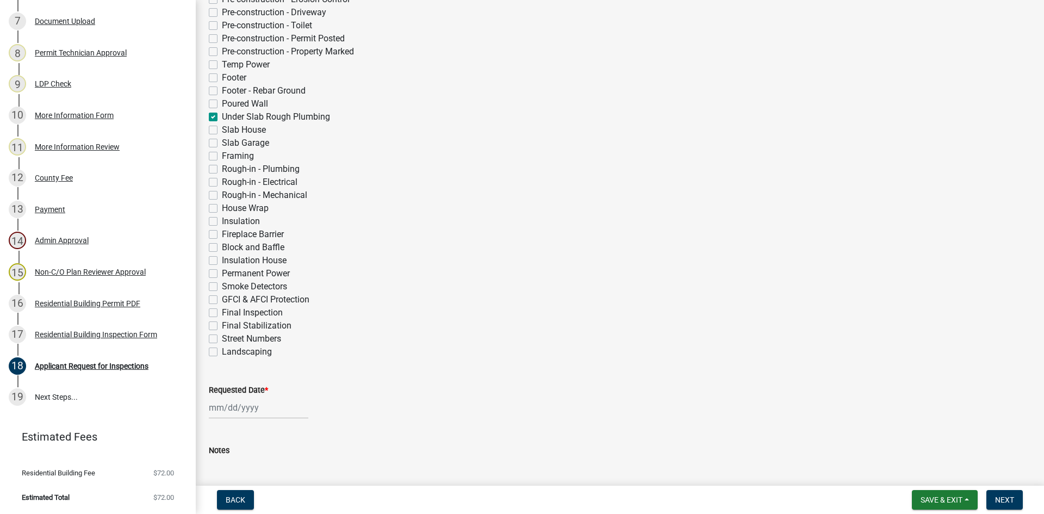
checkbox input "false"
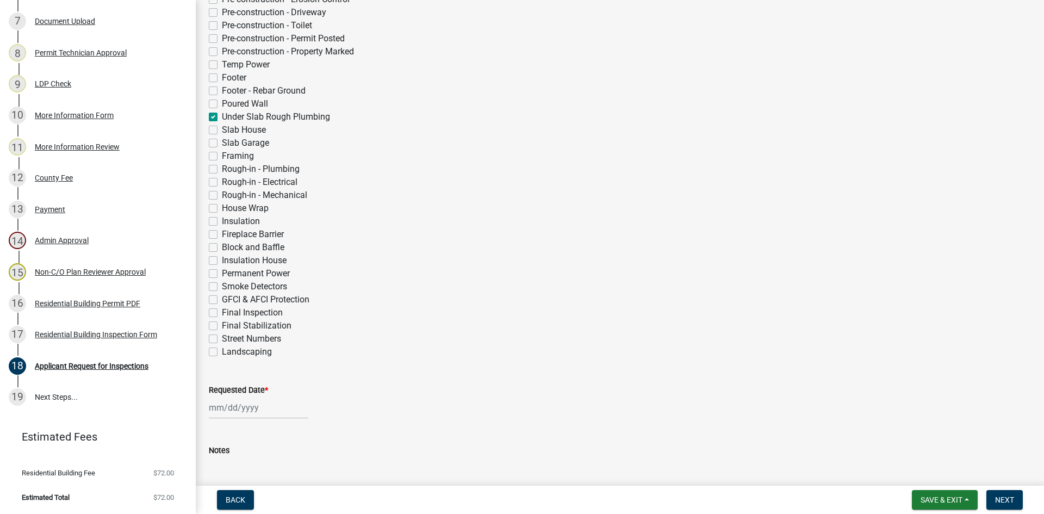
checkbox input "false"
checkbox input "true"
checkbox input "false"
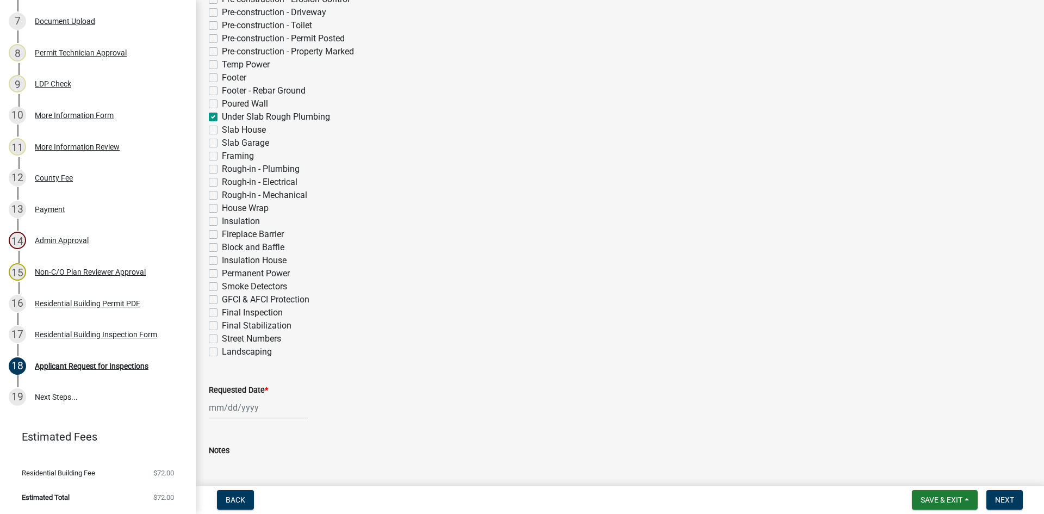
checkbox input "false"
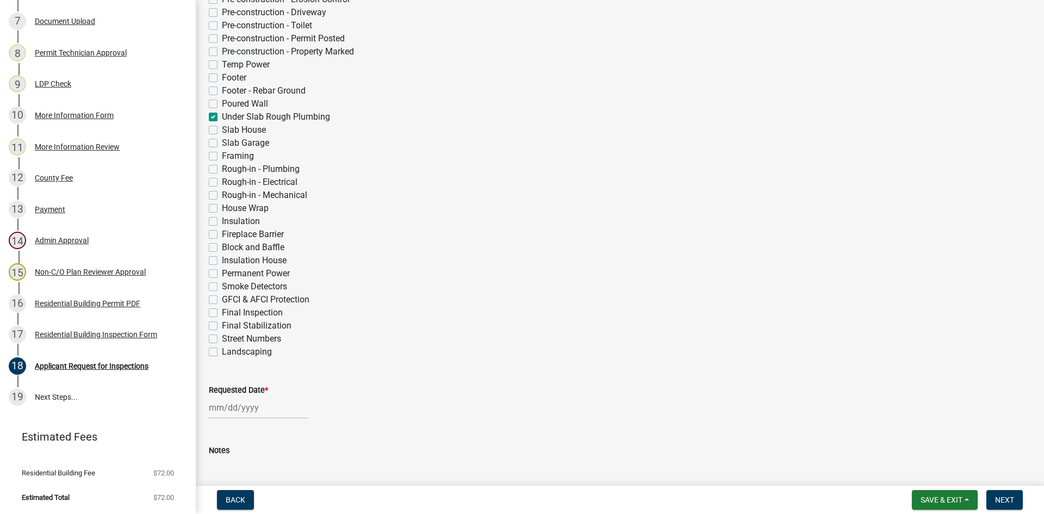
checkbox input "false"
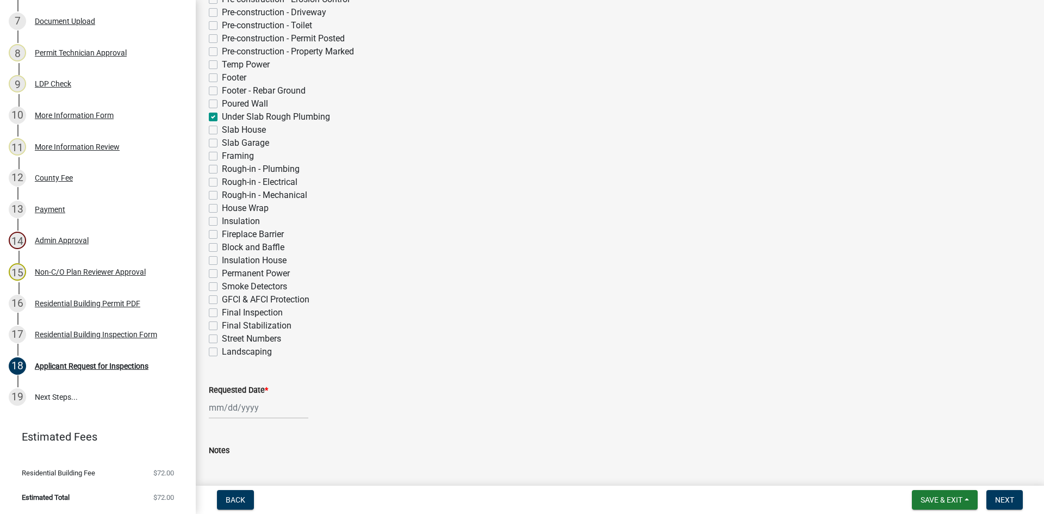
checkbox input "false"
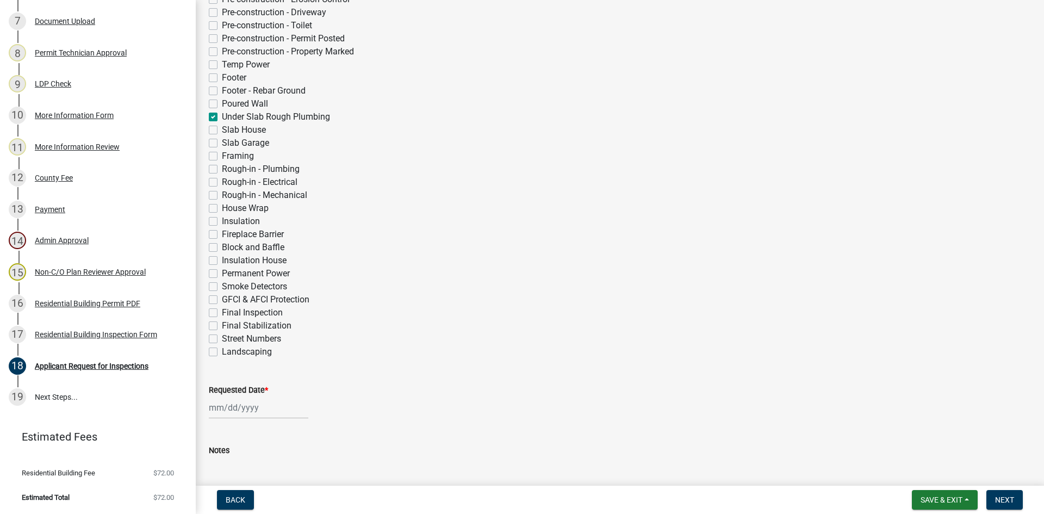
checkbox input "false"
click at [222, 169] on label "Rough-in - Plumbing" at bounding box center [261, 169] width 78 height 13
click at [222, 169] on input "Rough-in - Plumbing" at bounding box center [225, 166] width 7 height 7
checkbox input "true"
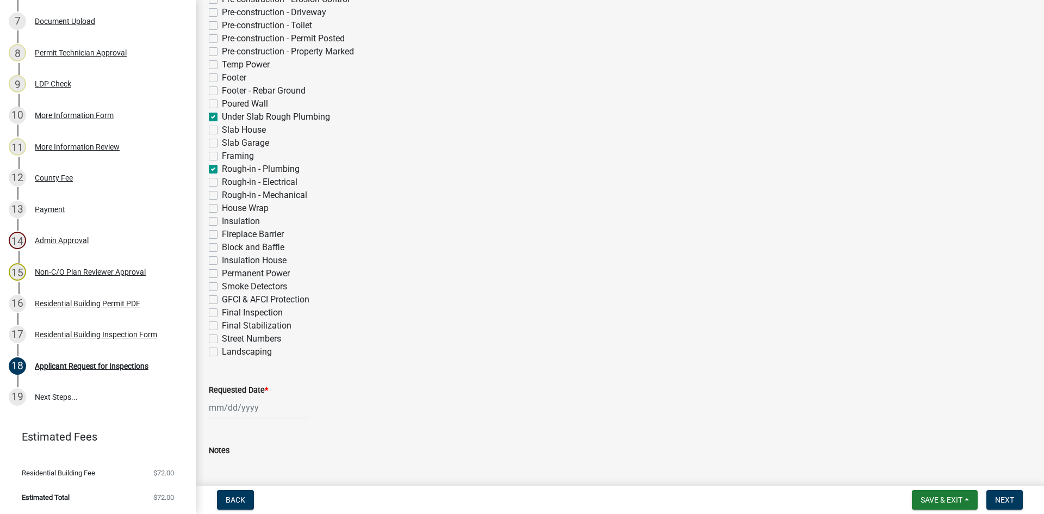
checkbox input "false"
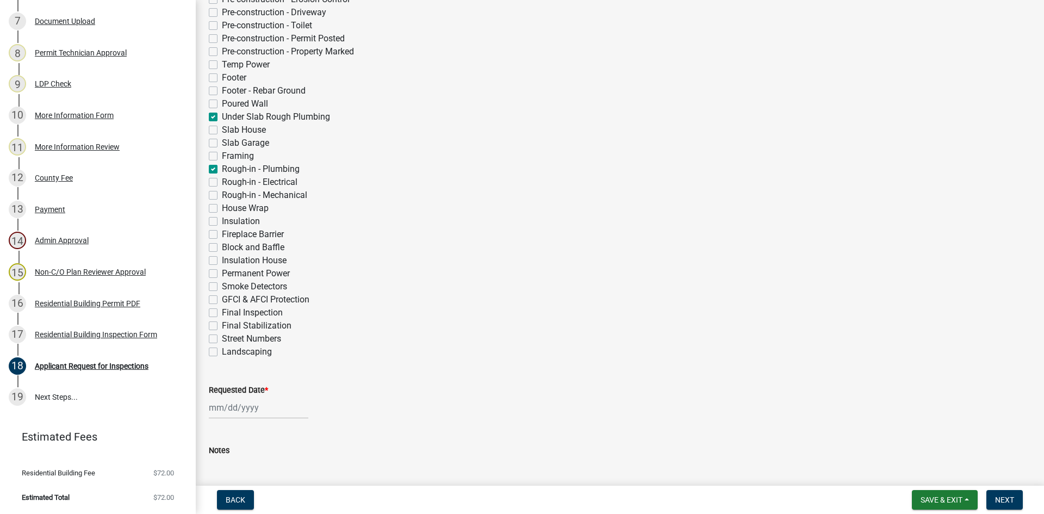
checkbox input "false"
checkbox input "true"
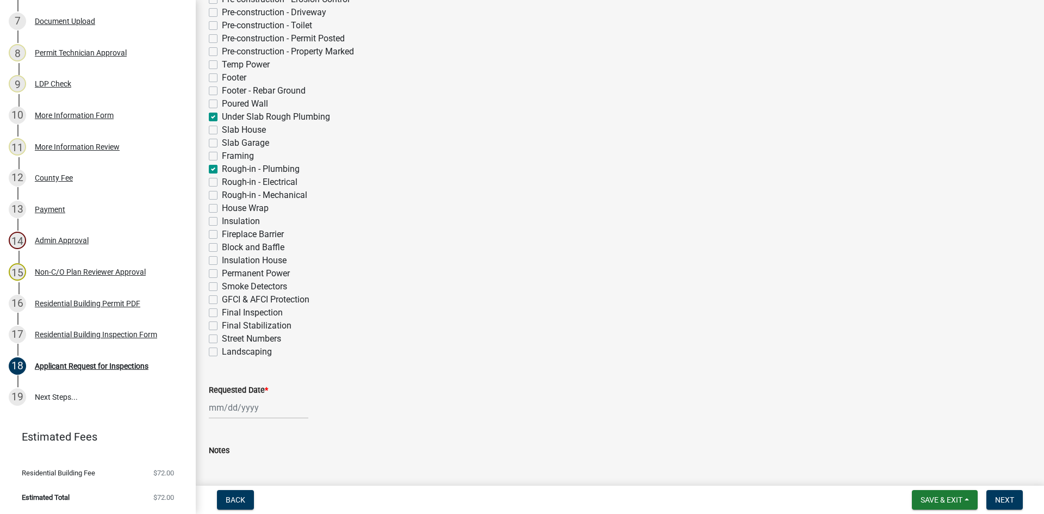
checkbox input "false"
checkbox input "true"
checkbox input "false"
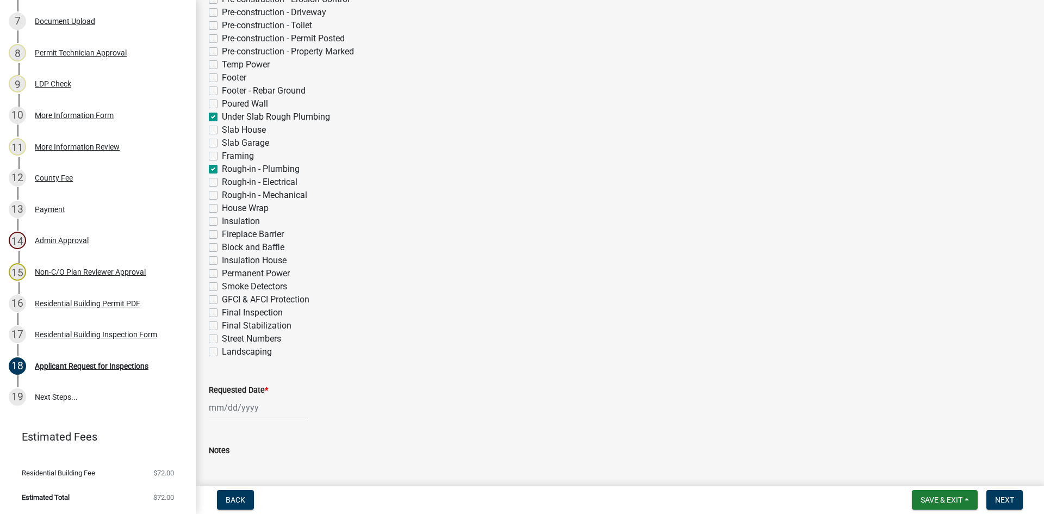
checkbox input "false"
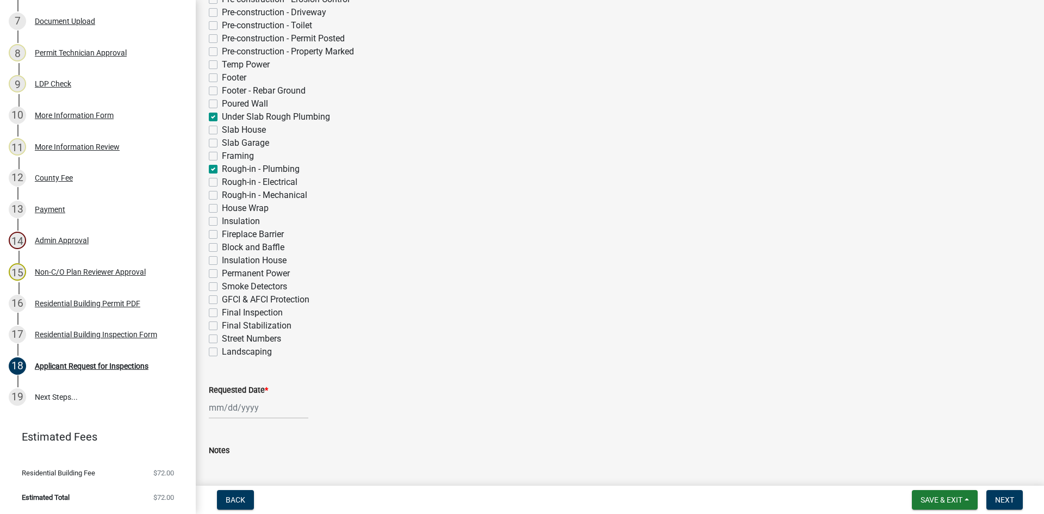
checkbox input "false"
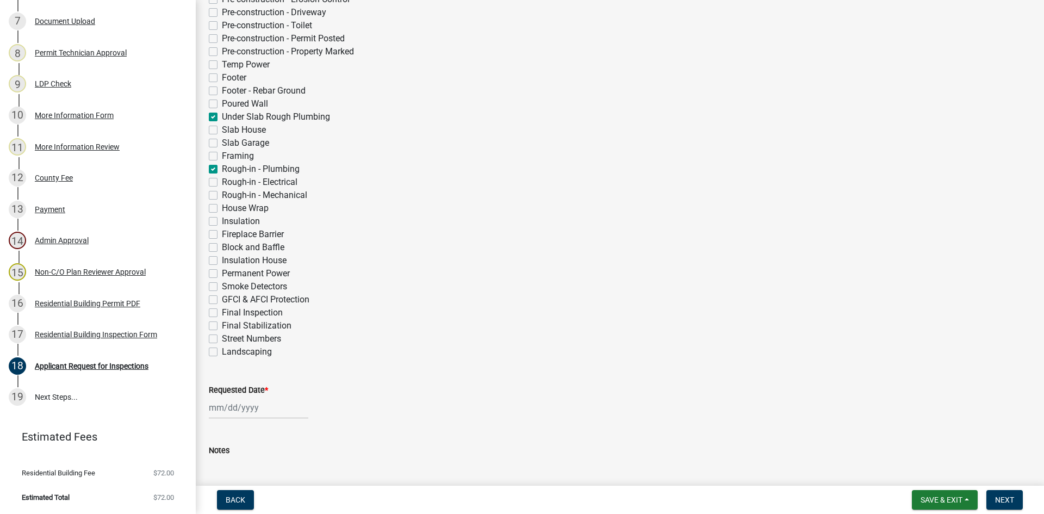
checkbox input "false"
click at [222, 130] on label "Slab House" at bounding box center [244, 129] width 44 height 13
click at [222, 130] on input "Slab House" at bounding box center [225, 126] width 7 height 7
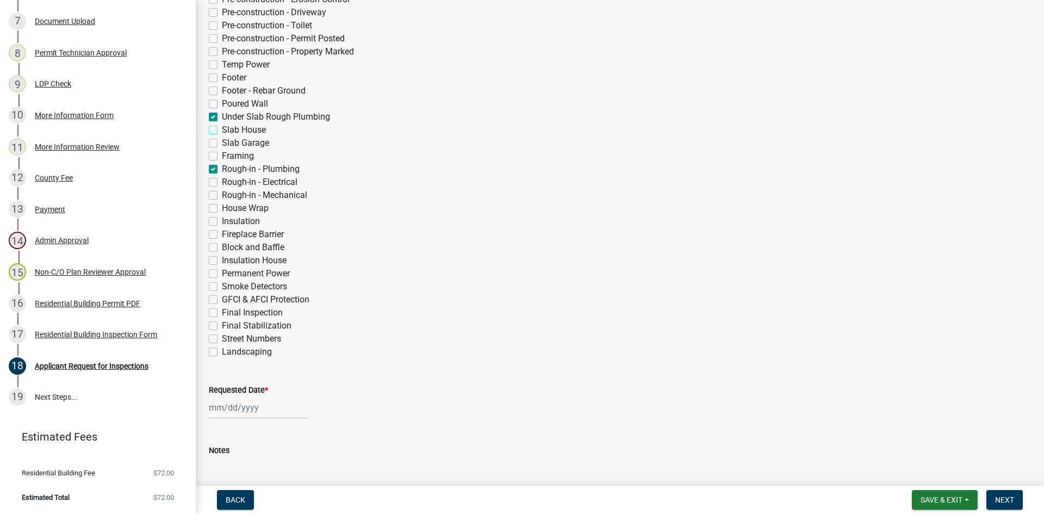
checkbox input "true"
checkbox input "false"
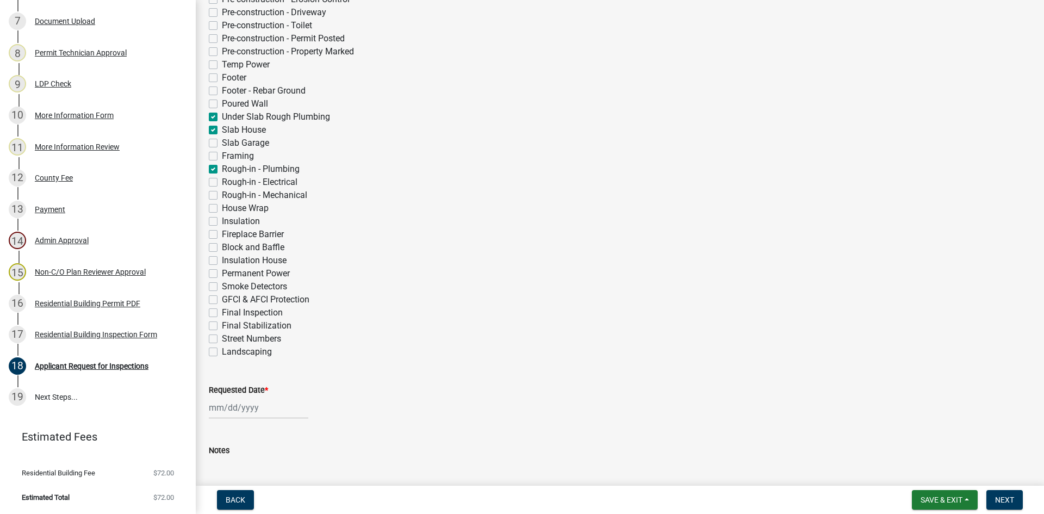
checkbox input "false"
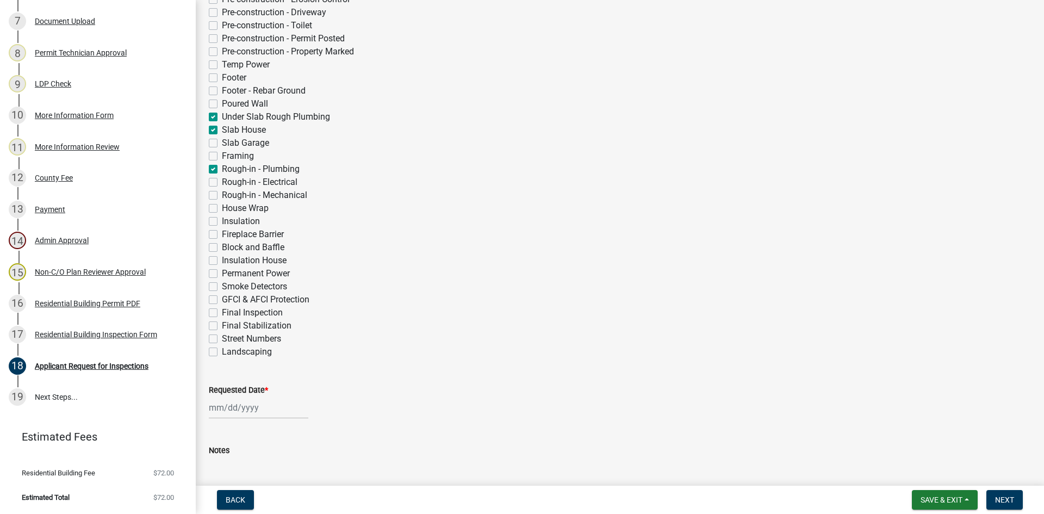
checkbox input "true"
checkbox input "false"
checkbox input "true"
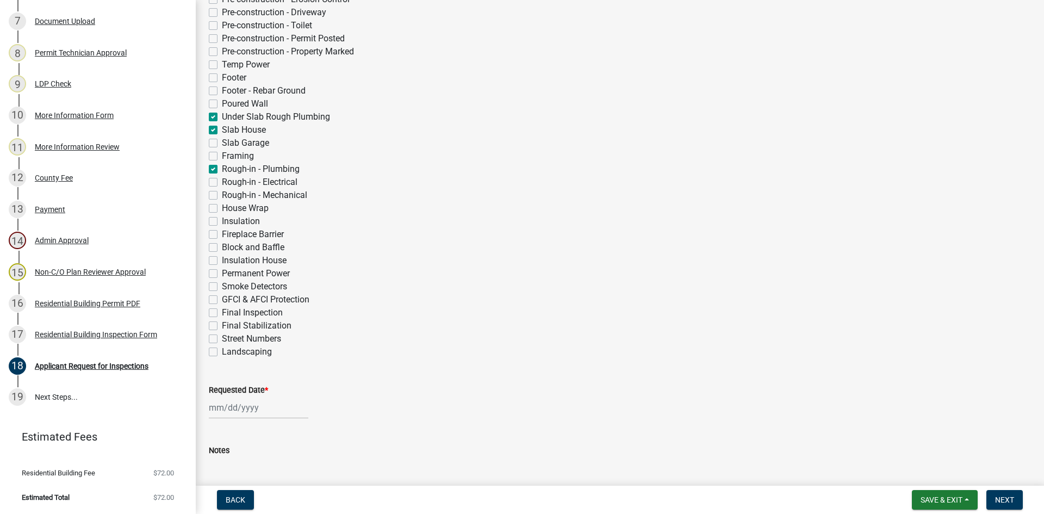
checkbox input "false"
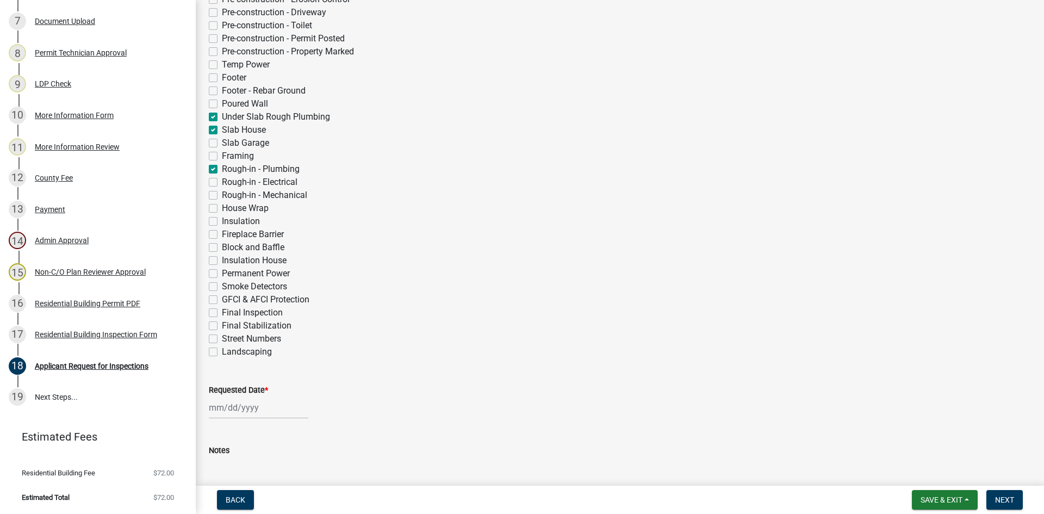
checkbox input "false"
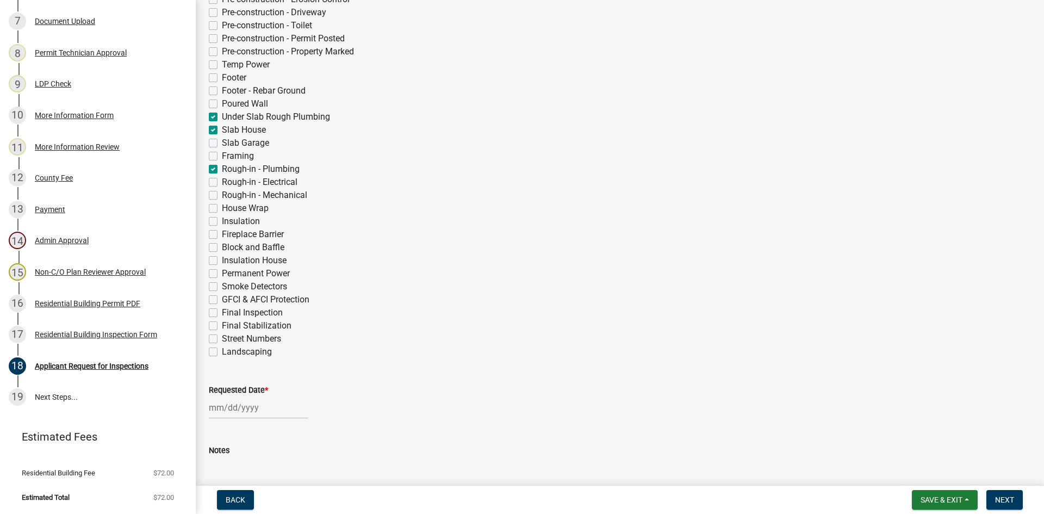
checkbox input "false"
click at [222, 117] on label "Under Slab Rough Plumbing" at bounding box center [276, 116] width 108 height 13
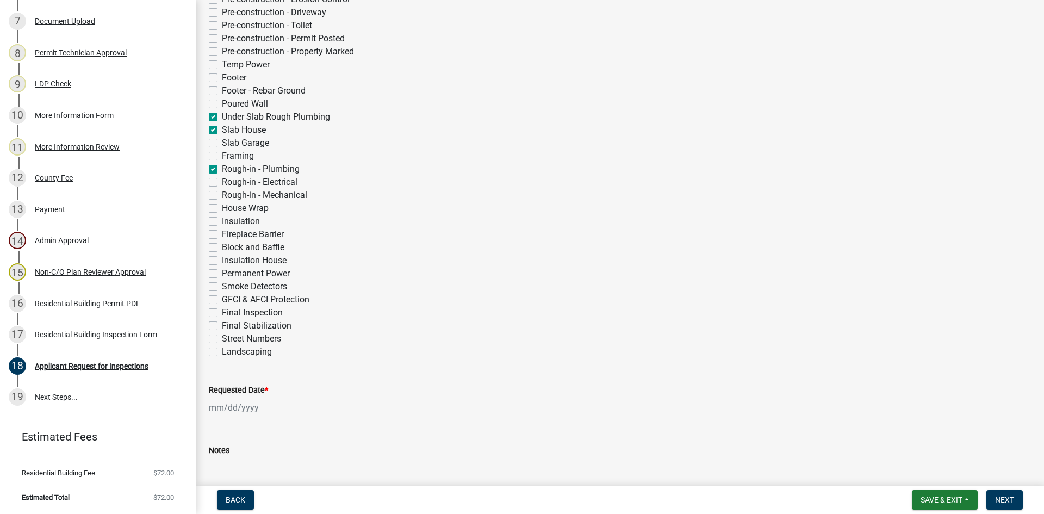
click at [222, 117] on input "Under Slab Rough Plumbing" at bounding box center [225, 113] width 7 height 7
checkbox input "false"
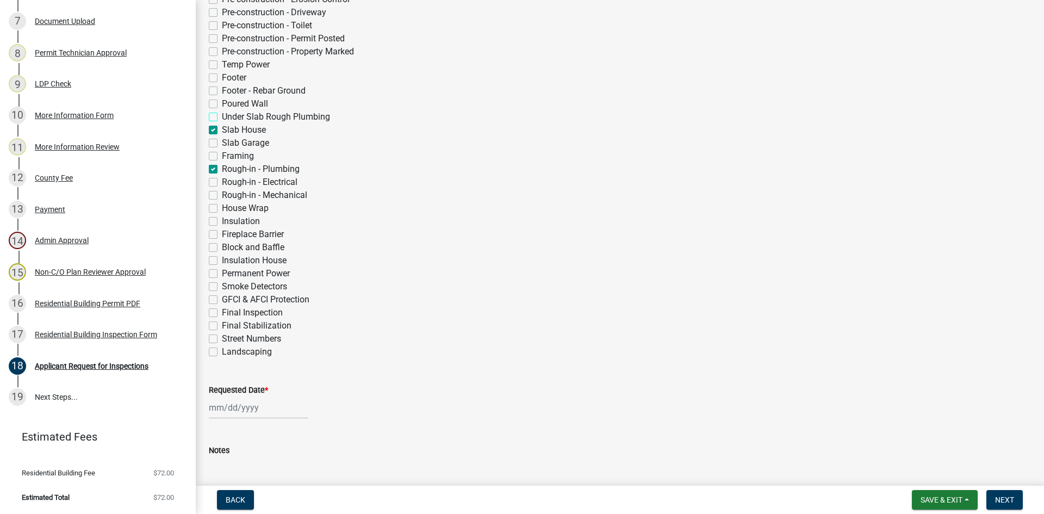
checkbox input "false"
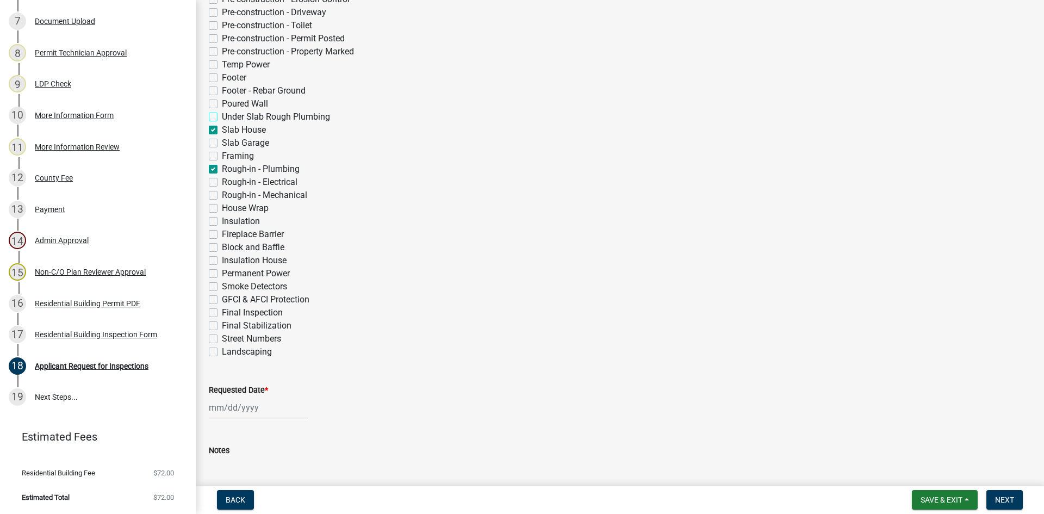
checkbox input "false"
checkbox input "true"
checkbox input "false"
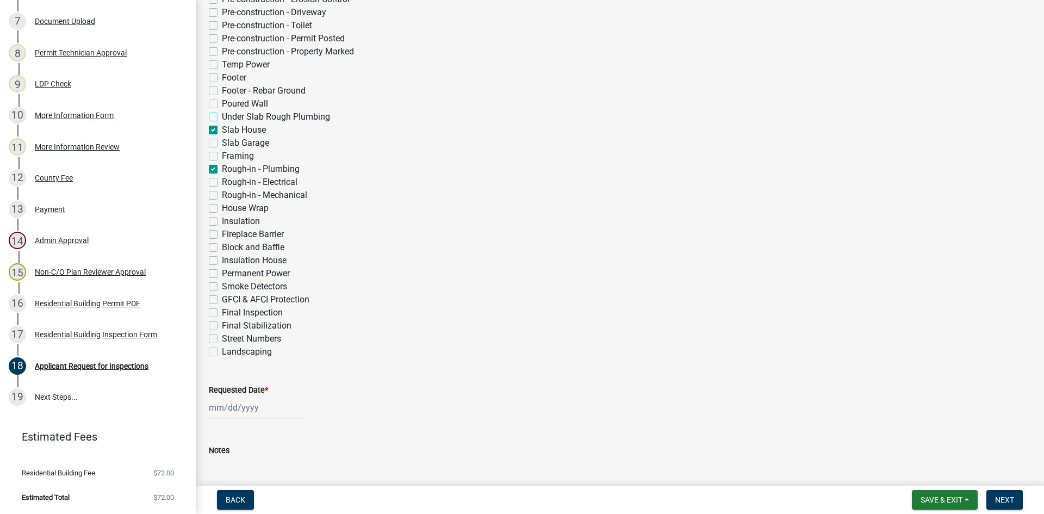
checkbox input "true"
checkbox input "false"
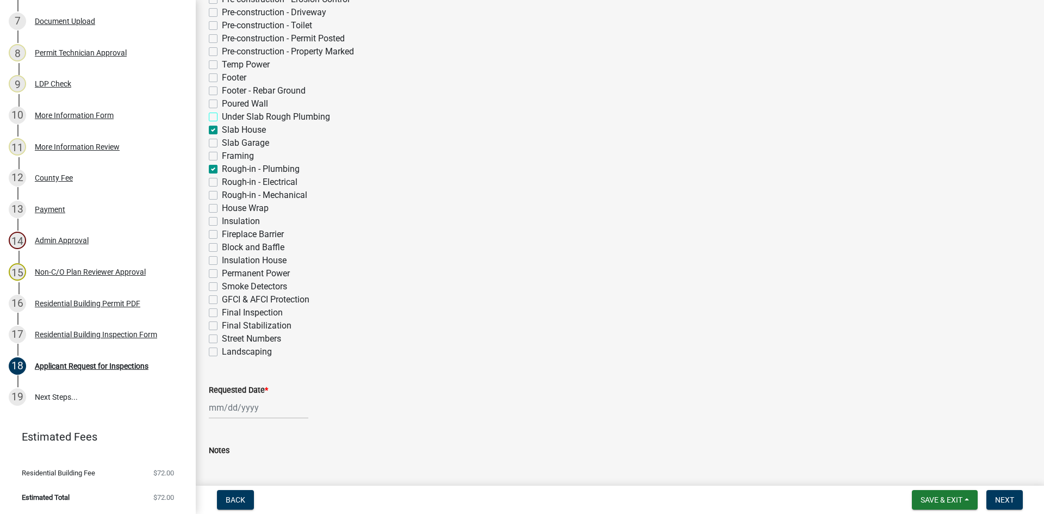
checkbox input "false"
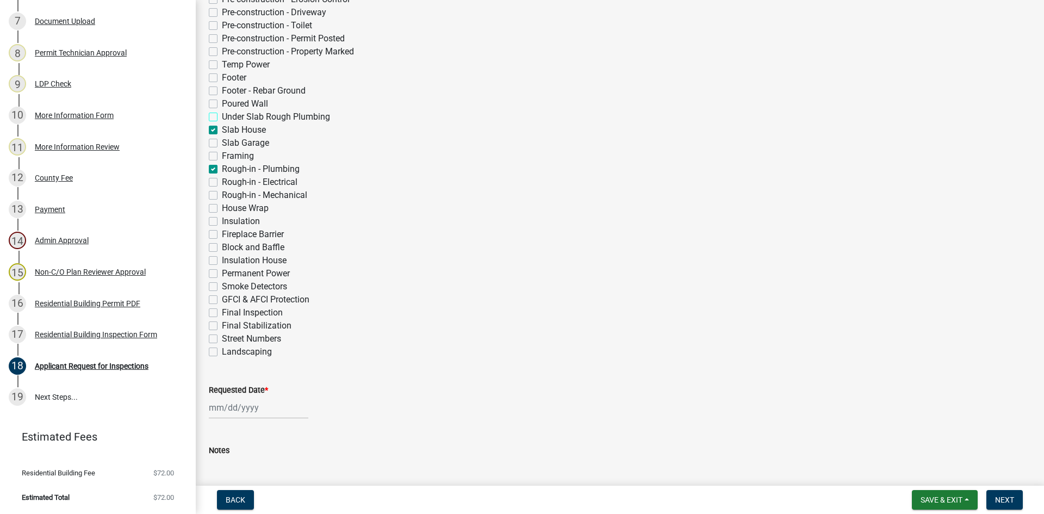
checkbox input "false"
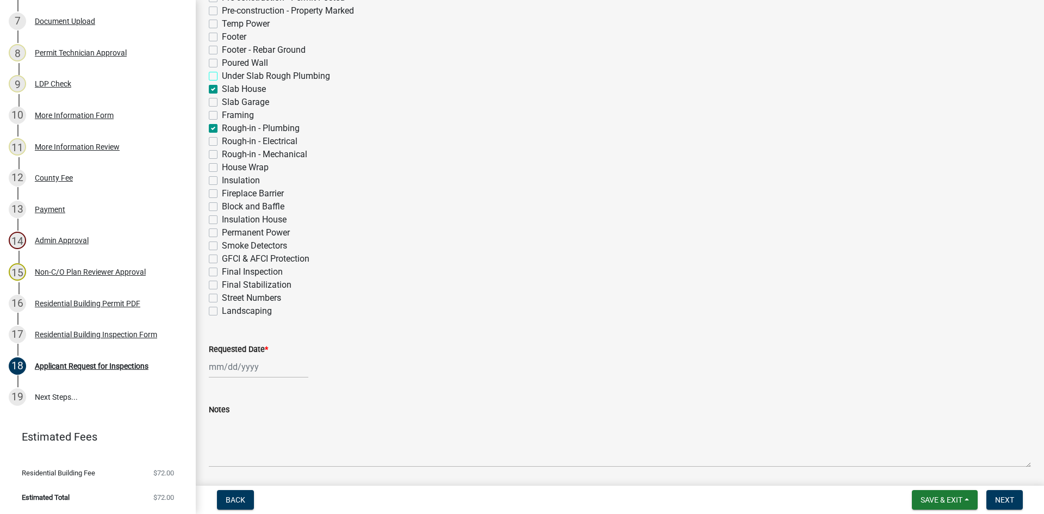
scroll to position [350, 0]
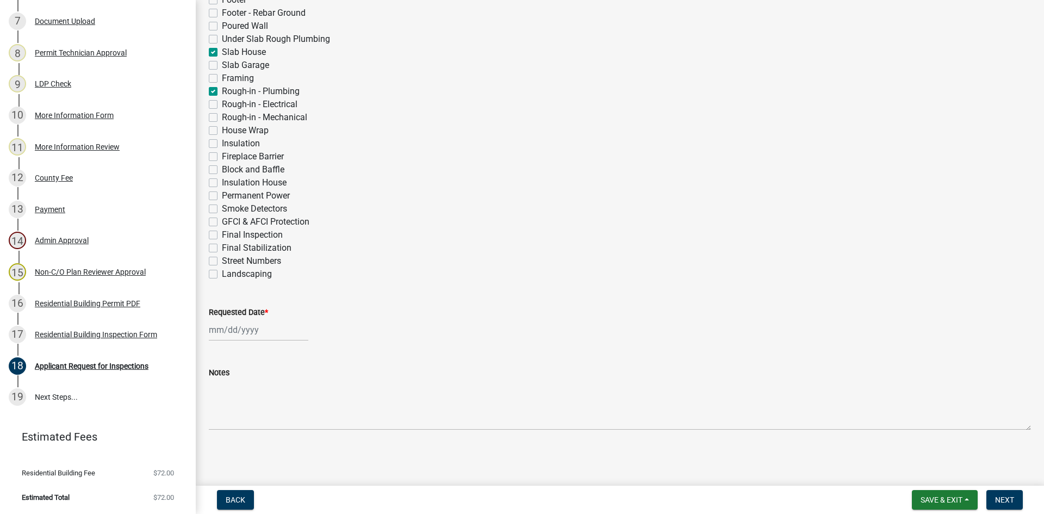
select select "9"
select select "2025"
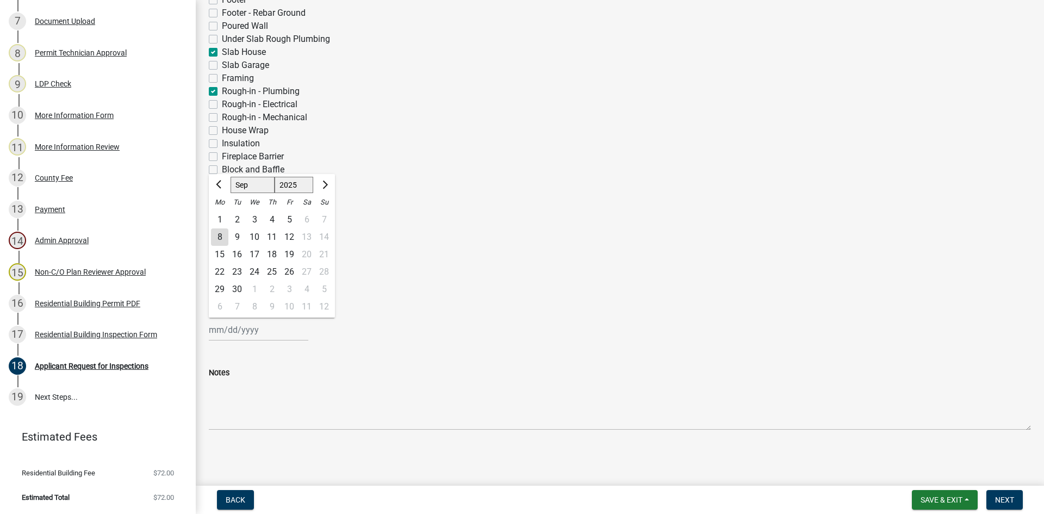
click at [230, 324] on div "Jan Feb Mar Apr May Jun Jul Aug Sep Oct Nov Dec 1525 1526 1527 1528 1529 1530 1…" at bounding box center [259, 330] width 100 height 22
click at [224, 239] on div "8" at bounding box center [219, 236] width 17 height 17
type input "[DATE]"
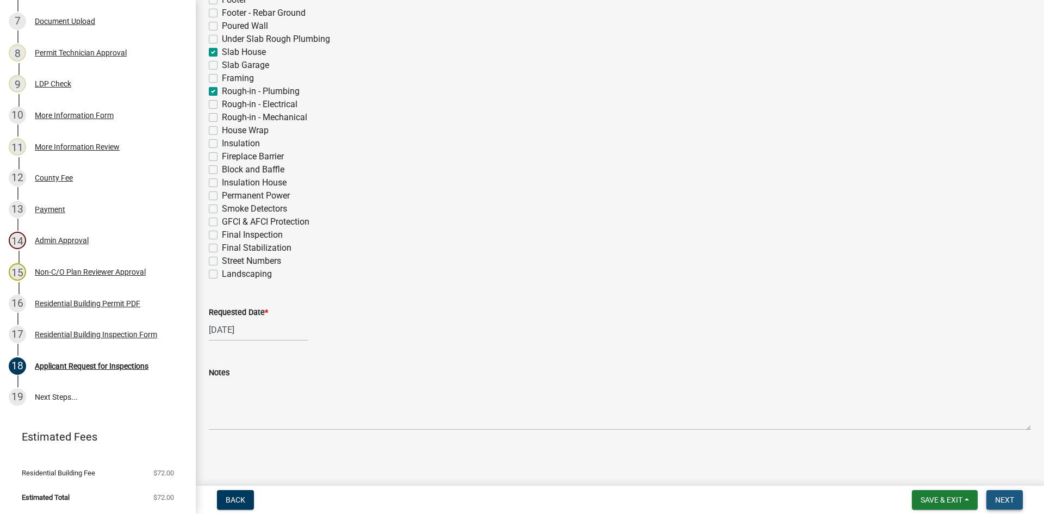
click at [1013, 499] on span "Next" at bounding box center [1004, 500] width 19 height 9
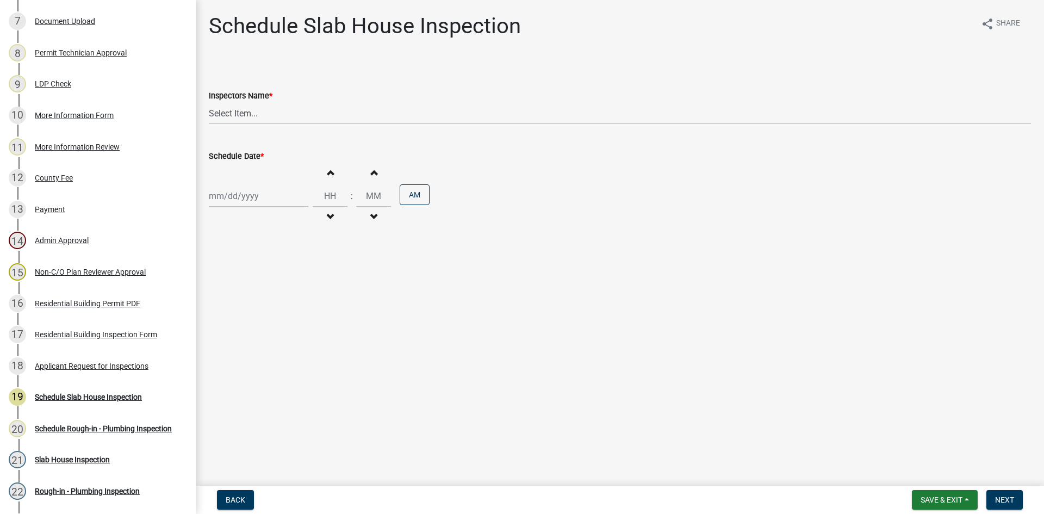
scroll to position [491, 0]
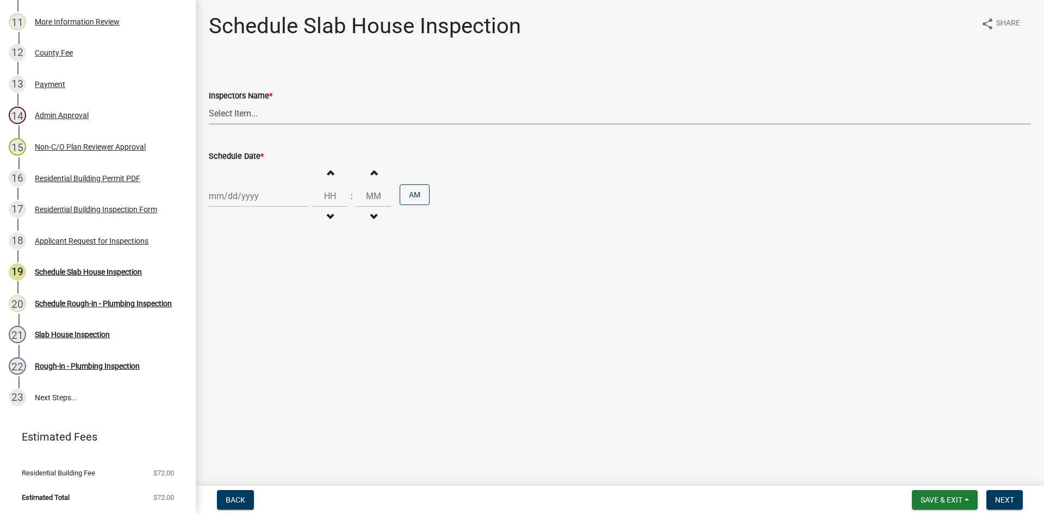
click at [240, 120] on select "Select Item... mrivera (Michele Rivera) StephanieM (Stephanie Morris ) QGrissom…" at bounding box center [620, 113] width 822 height 22
select select "a0ea4169-8540-4a2c-b9f4-cf4c1ffdeb95"
click at [209, 102] on select "Select Item... mrivera (Michele Rivera) StephanieM (Stephanie Morris ) QGrissom…" at bounding box center [620, 113] width 822 height 22
click at [262, 195] on div at bounding box center [259, 196] width 100 height 22
select select "9"
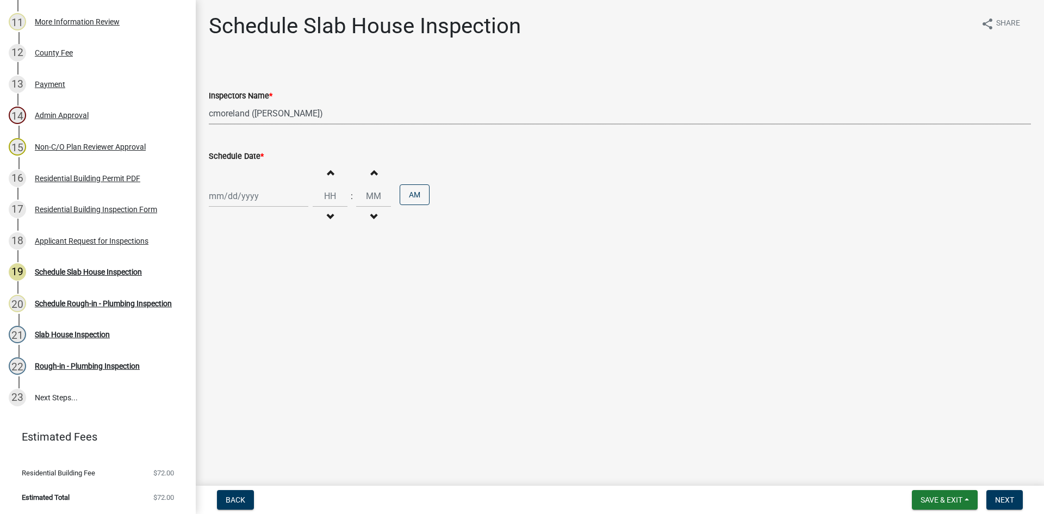
select select "2025"
click at [237, 269] on div "9" at bounding box center [236, 271] width 17 height 17
type input "09/09/2025"
click at [1008, 500] on span "Next" at bounding box center [1004, 500] width 19 height 9
click at [328, 114] on select "Select Item... mrivera (Michele Rivera) StephanieM (Stephanie Morris ) QGrissom…" at bounding box center [620, 113] width 822 height 22
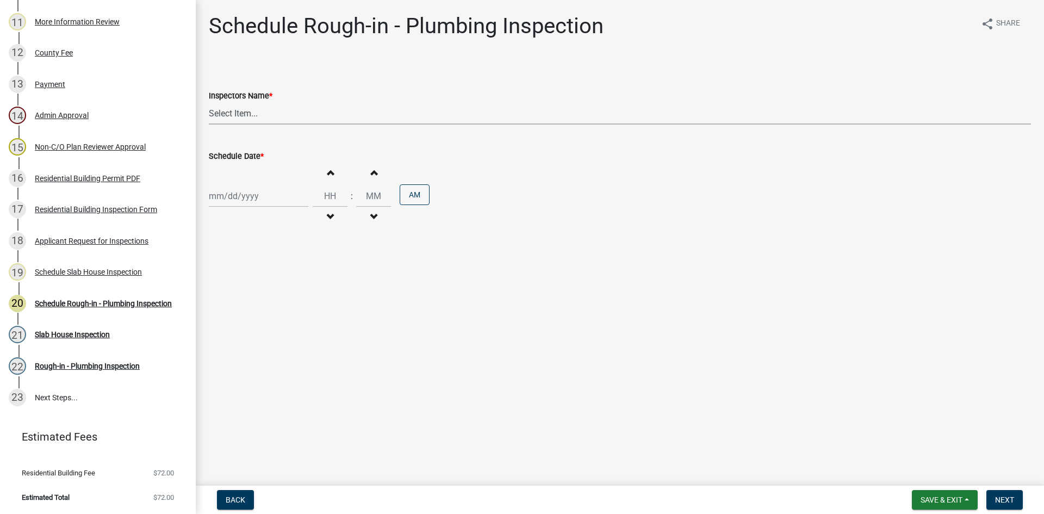
select select "a0ea4169-8540-4a2c-b9f4-cf4c1ffdeb95"
click at [209, 102] on select "Select Item... mrivera (Michele Rivera) StephanieM (Stephanie Morris ) QGrissom…" at bounding box center [620, 113] width 822 height 22
click at [237, 202] on div at bounding box center [259, 196] width 100 height 22
select select "9"
select select "2025"
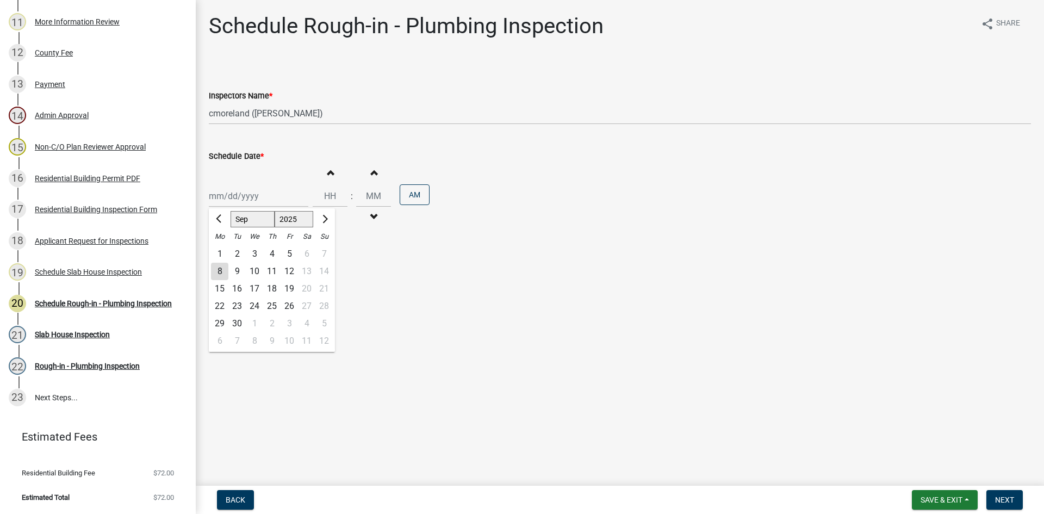
click at [230, 266] on div "9" at bounding box center [236, 271] width 17 height 17
type input "09/09/2025"
click at [1005, 502] on span "Next" at bounding box center [1004, 500] width 19 height 9
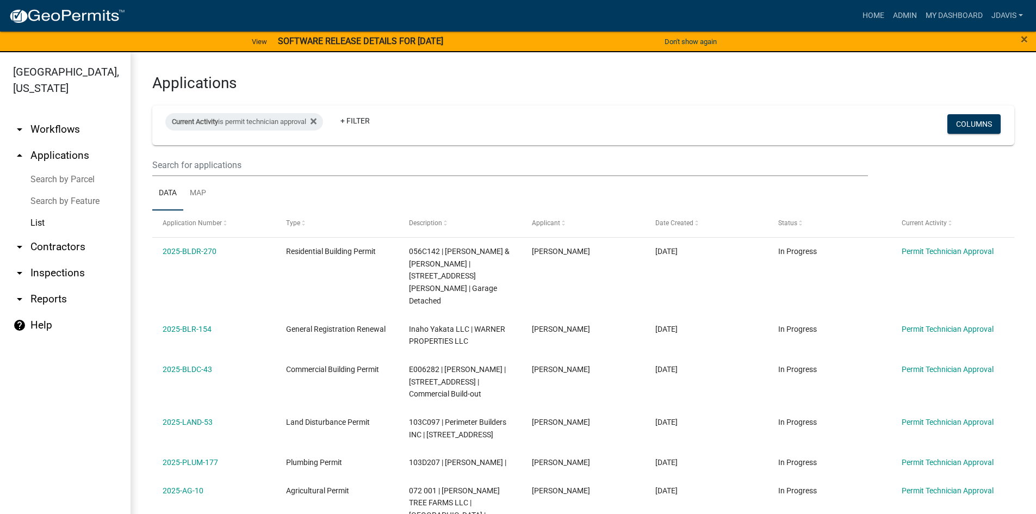
click at [85, 183] on link "Search by Parcel" at bounding box center [65, 180] width 131 height 22
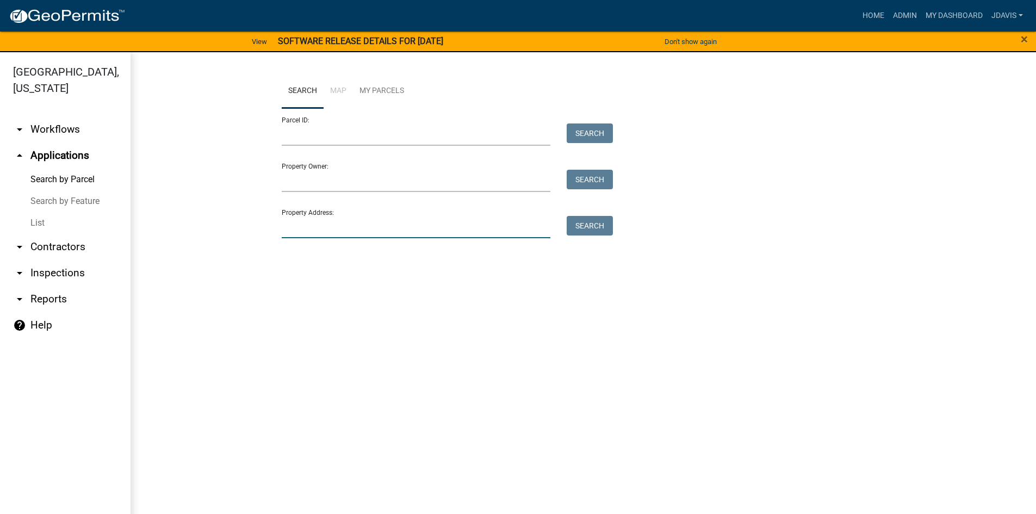
click at [476, 228] on input "Property Address:" at bounding box center [416, 227] width 269 height 22
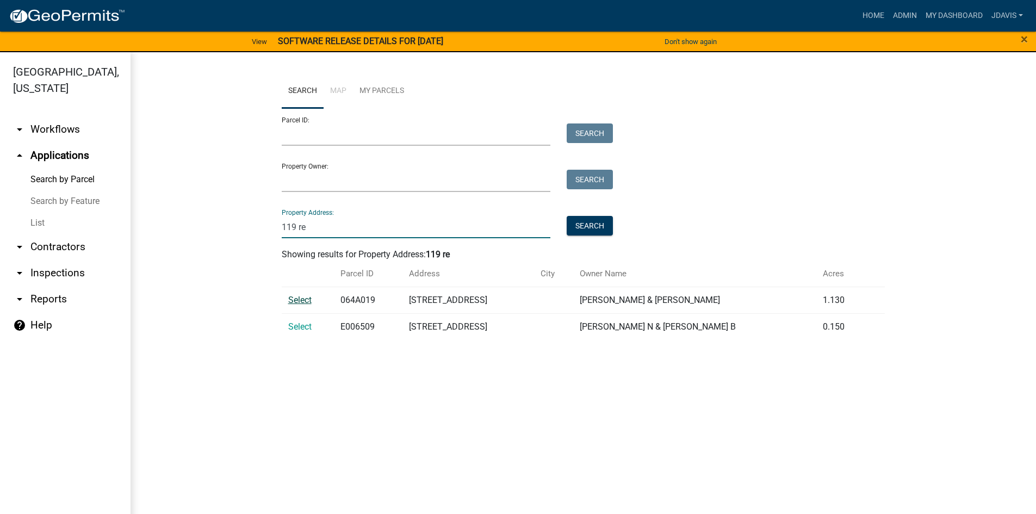
type input "119 re"
click at [307, 299] on span "Select" at bounding box center [299, 300] width 23 height 10
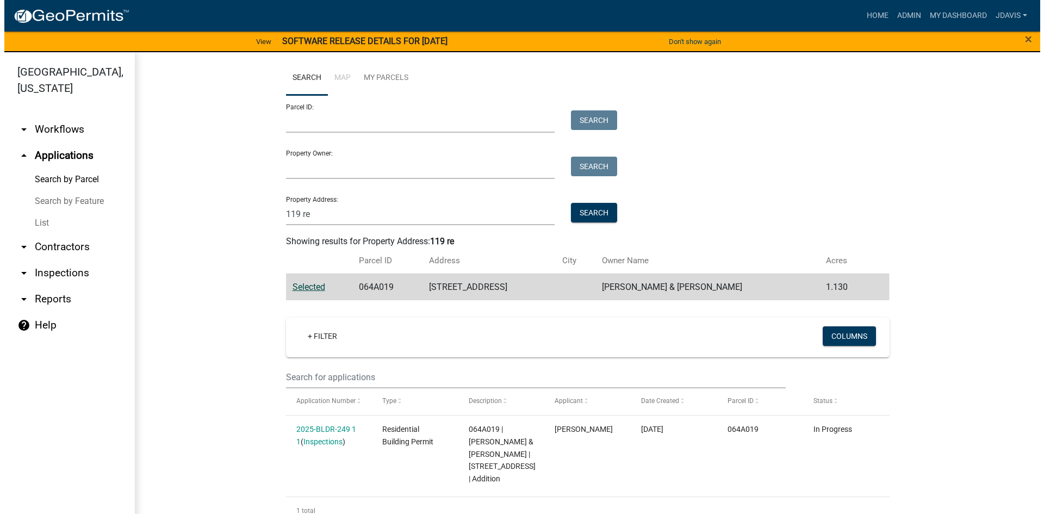
scroll to position [20, 0]
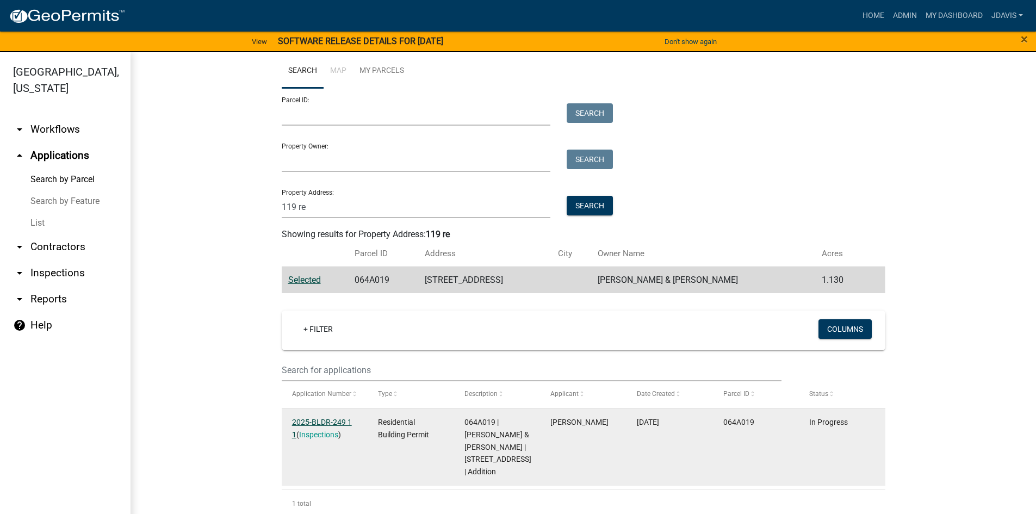
click at [336, 423] on link "2025-BLDR-249 1 1" at bounding box center [322, 428] width 60 height 21
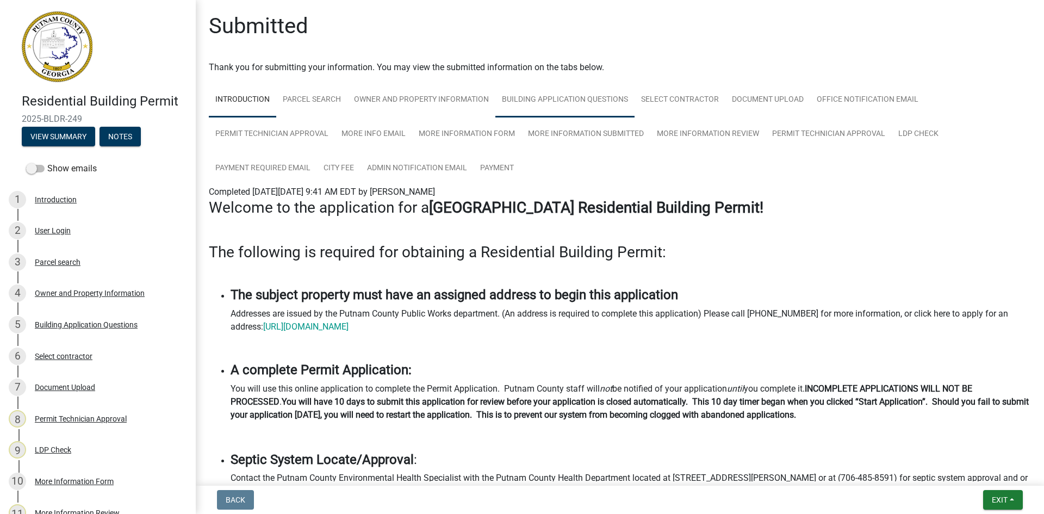
click at [538, 102] on link "Building Application Questions" at bounding box center [565, 100] width 139 height 35
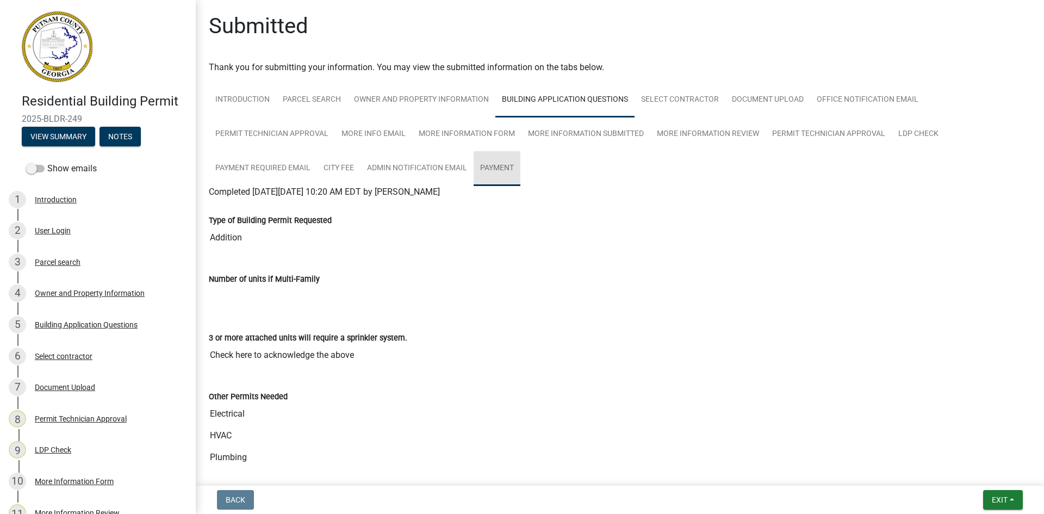
click at [502, 175] on link "Payment" at bounding box center [497, 168] width 47 height 35
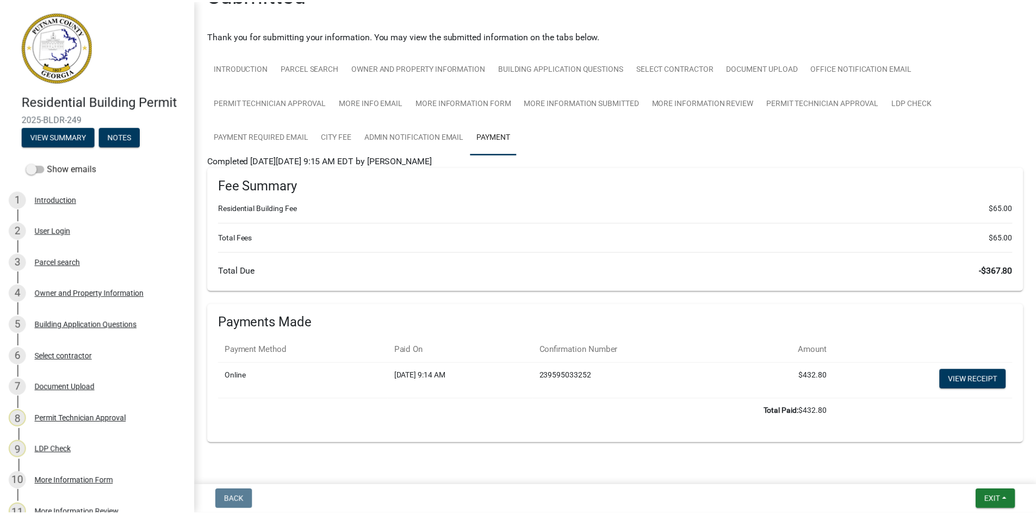
scroll to position [49, 0]
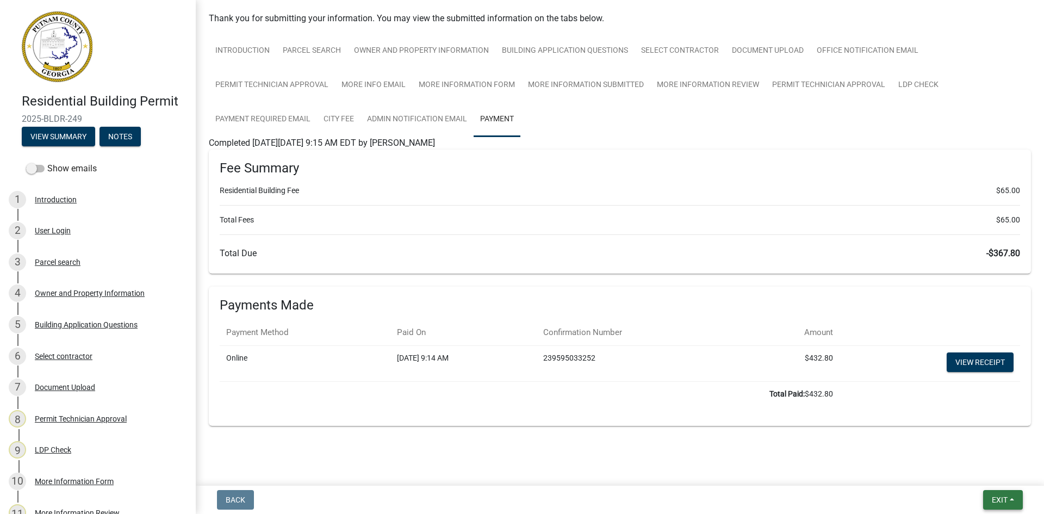
click at [1003, 500] on span "Exit" at bounding box center [1000, 500] width 16 height 9
click at [995, 475] on button "Save & Exit" at bounding box center [979, 472] width 87 height 26
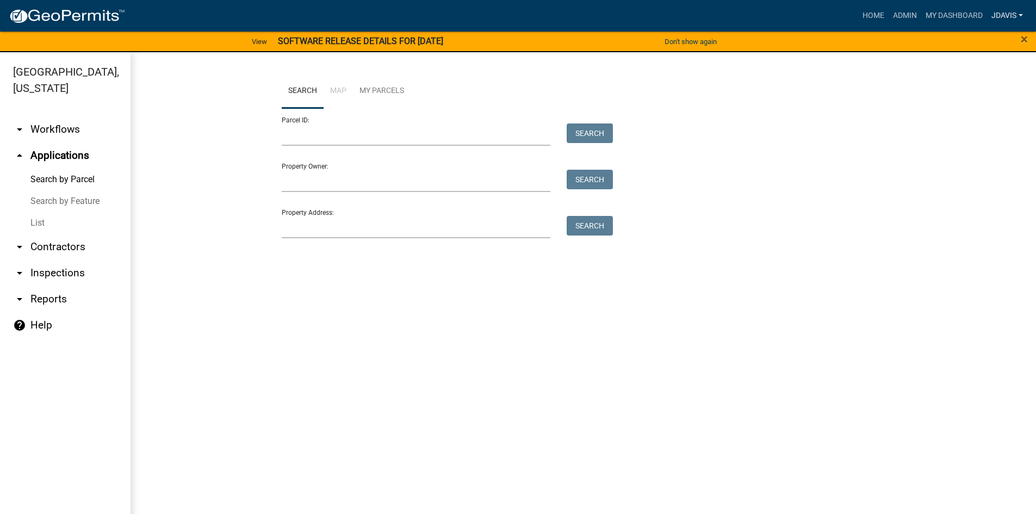
click at [1008, 14] on link "jdavis" at bounding box center [1007, 15] width 40 height 21
click at [836, 126] on div "Parcel ID: Search Property Owner: Search Property Address: Search" at bounding box center [584, 173] width 604 height 130
click at [1012, 18] on link "jdavis" at bounding box center [1007, 15] width 40 height 21
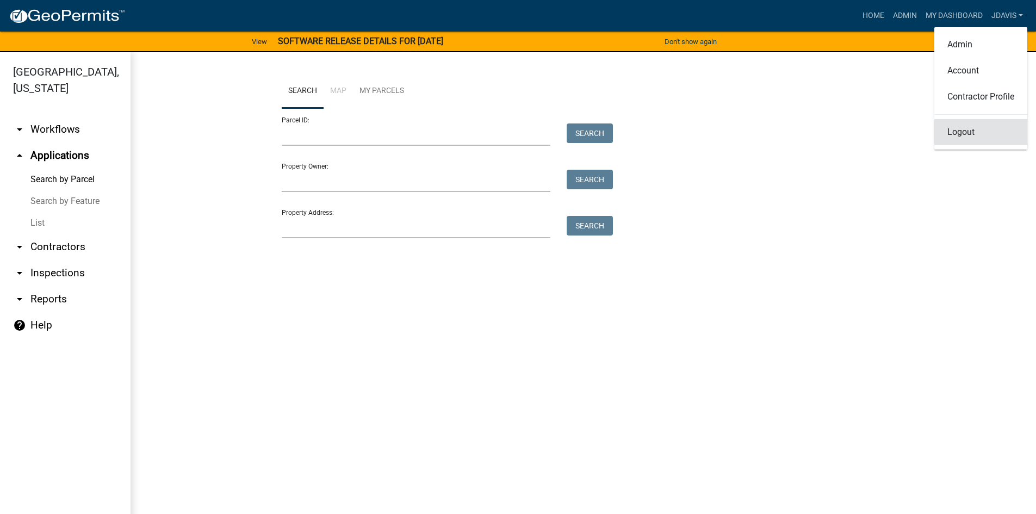
click at [968, 131] on link "Logout" at bounding box center [981, 132] width 93 height 26
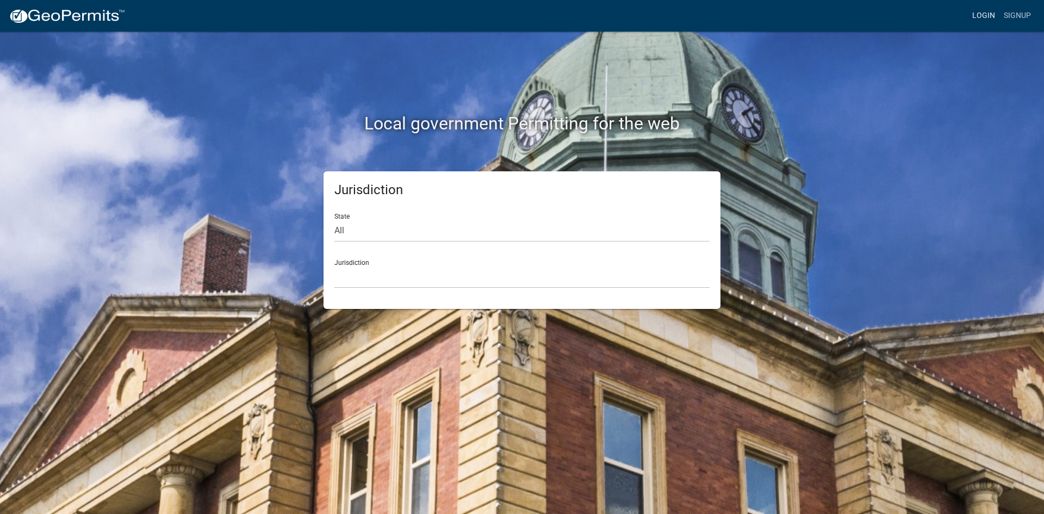
click at [986, 18] on link "Login" at bounding box center [984, 15] width 32 height 21
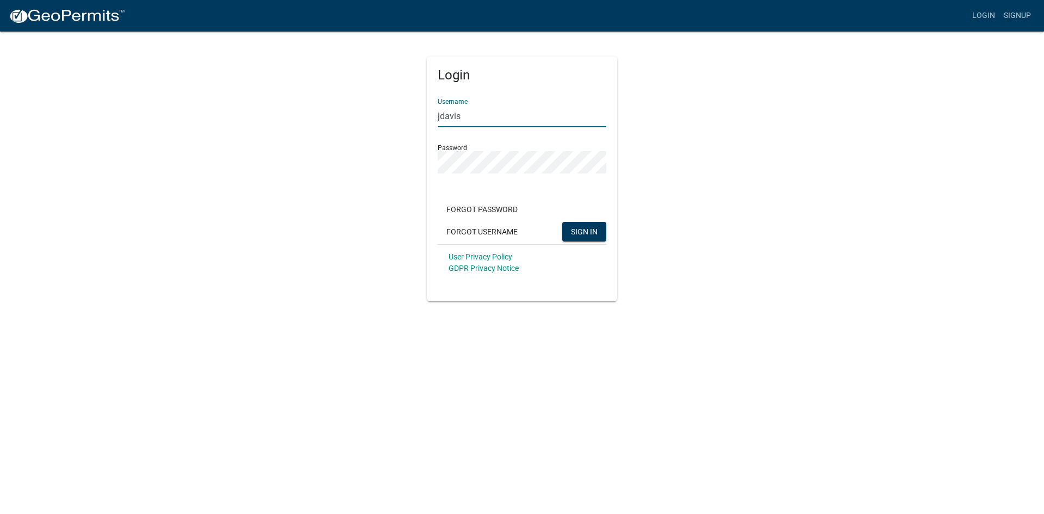
click at [499, 108] on input "jdavis" at bounding box center [522, 116] width 169 height 22
type input "skitchen"
click at [584, 230] on span "SIGN IN" at bounding box center [584, 231] width 27 height 9
